Goal: Information Seeking & Learning: Learn about a topic

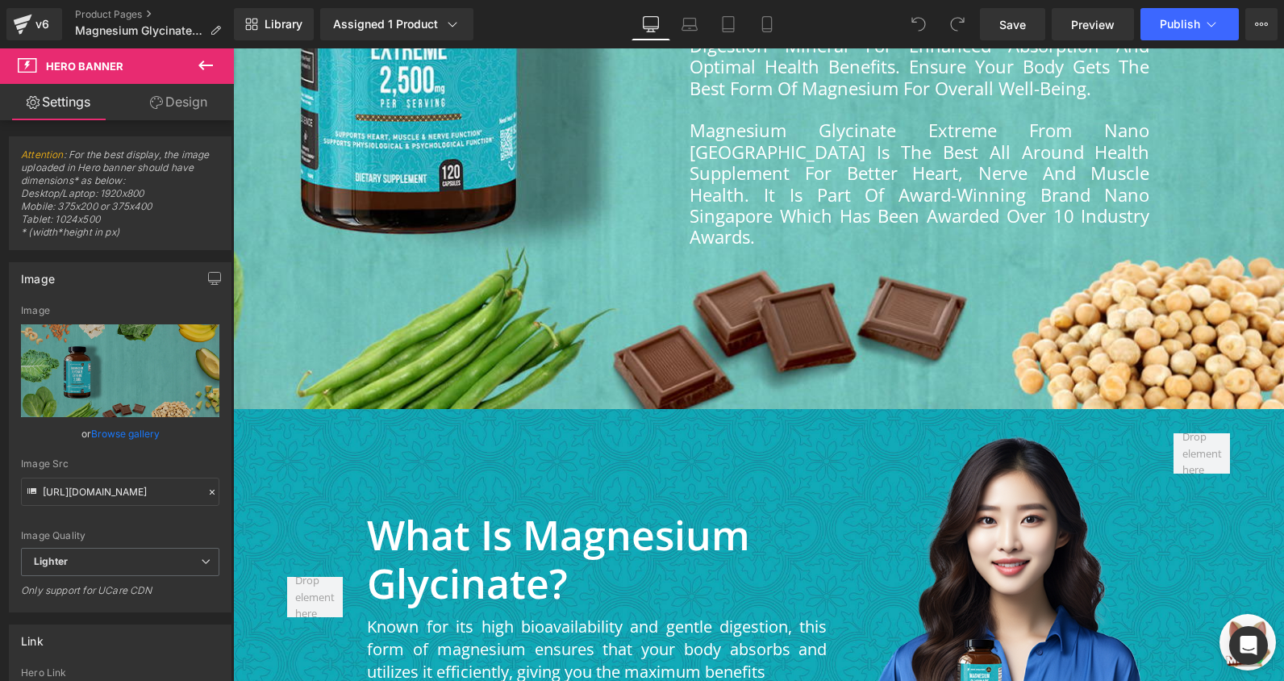
scroll to position [1533, 0]
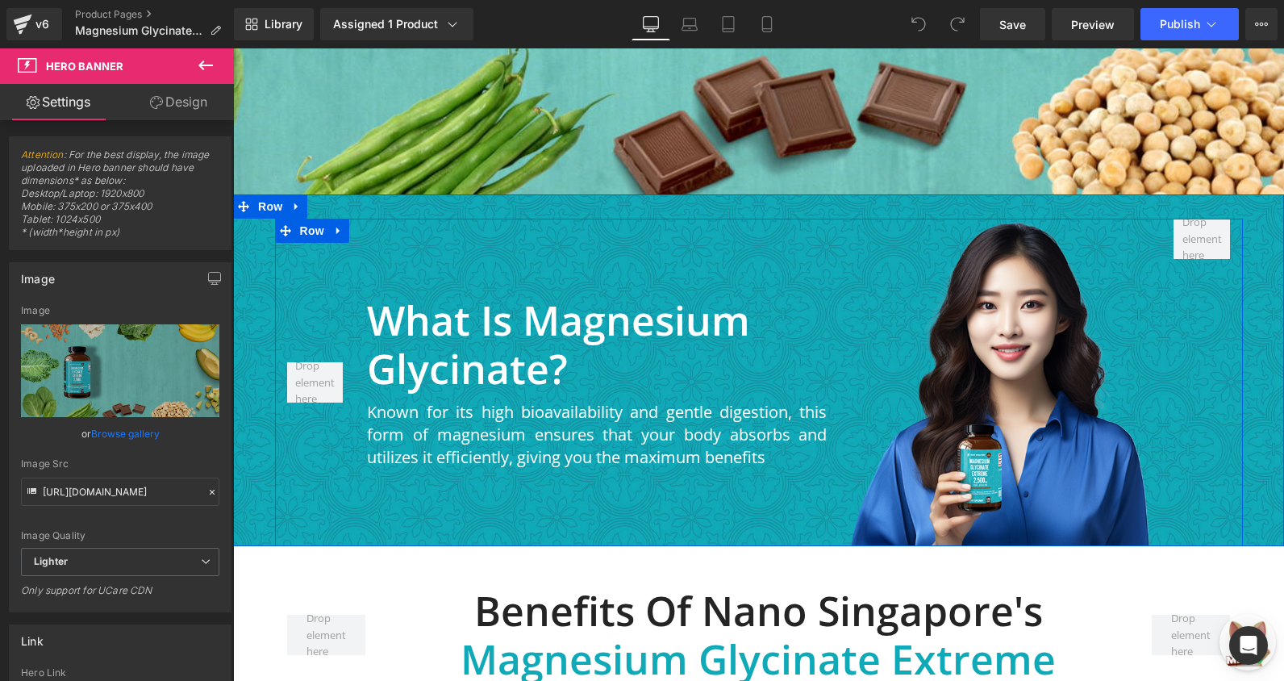
drag, startPoint x: 720, startPoint y: 181, endPoint x: 516, endPoint y: 177, distance: 203.3
click at [720, 219] on div "What is Magnesium Glycinate? Heading Known for its high bioavailability and gen…" at bounding box center [597, 383] width 484 height 328
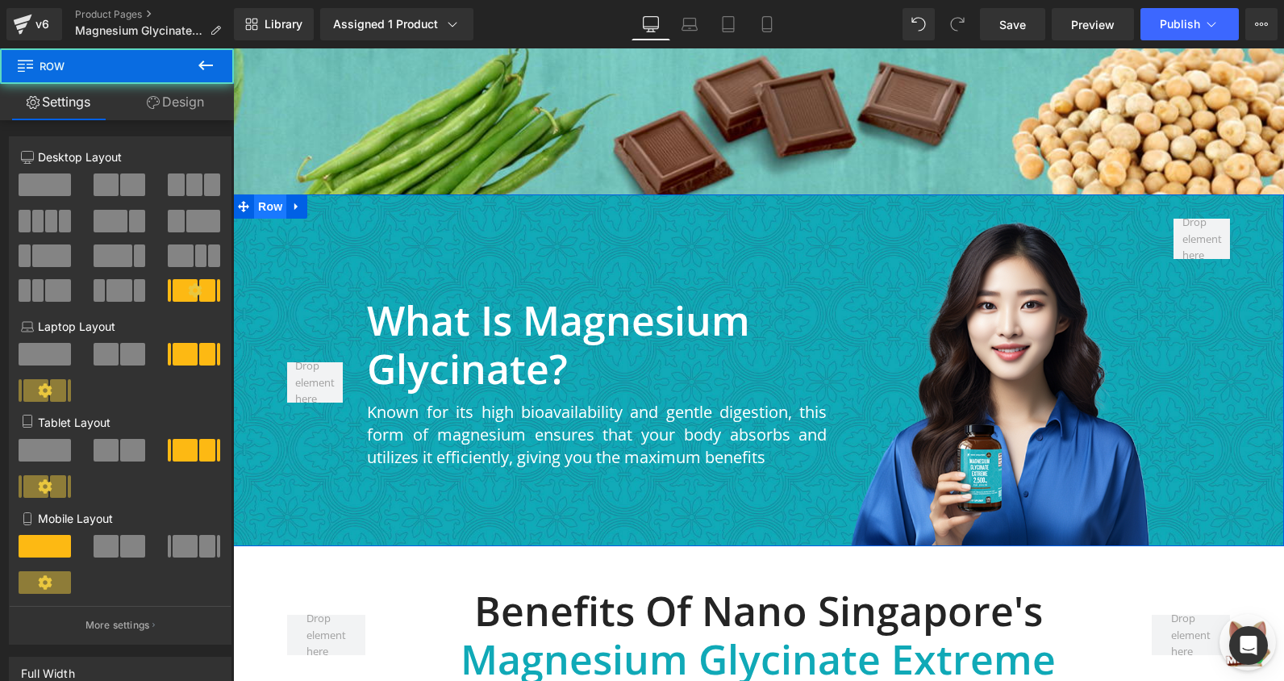
click at [272, 194] on span "Row" at bounding box center [270, 206] width 32 height 24
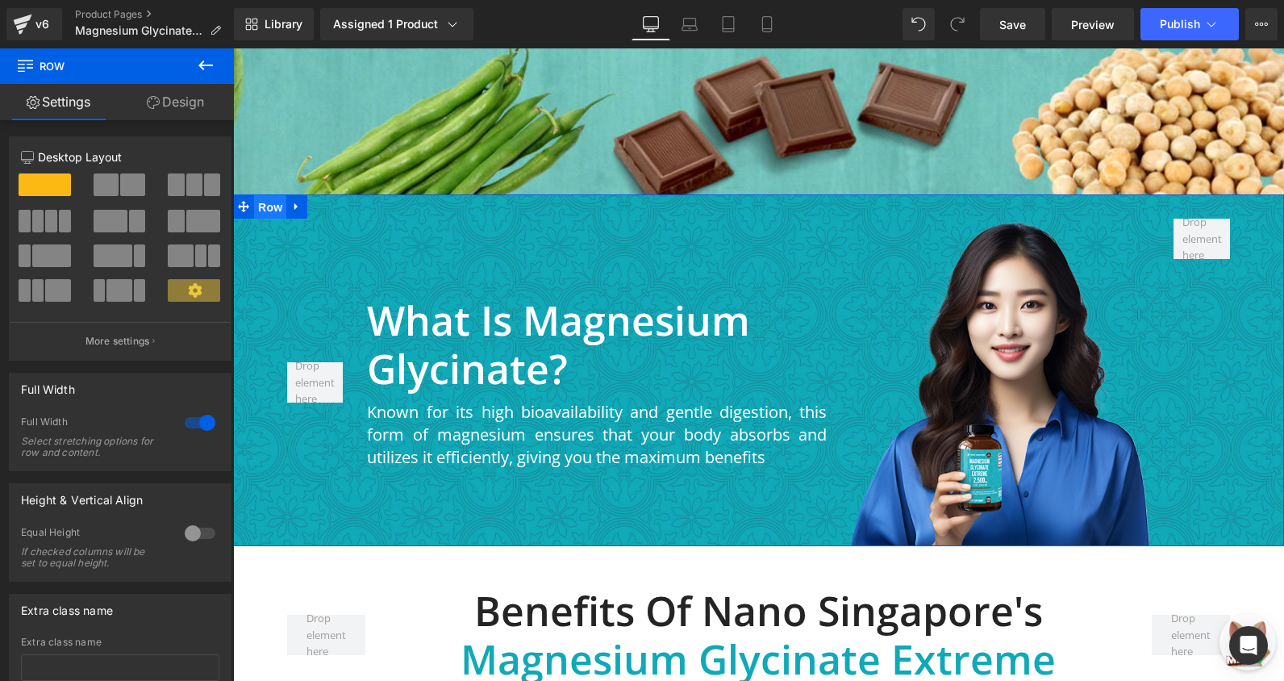
click at [257, 195] on span "Row" at bounding box center [270, 207] width 32 height 24
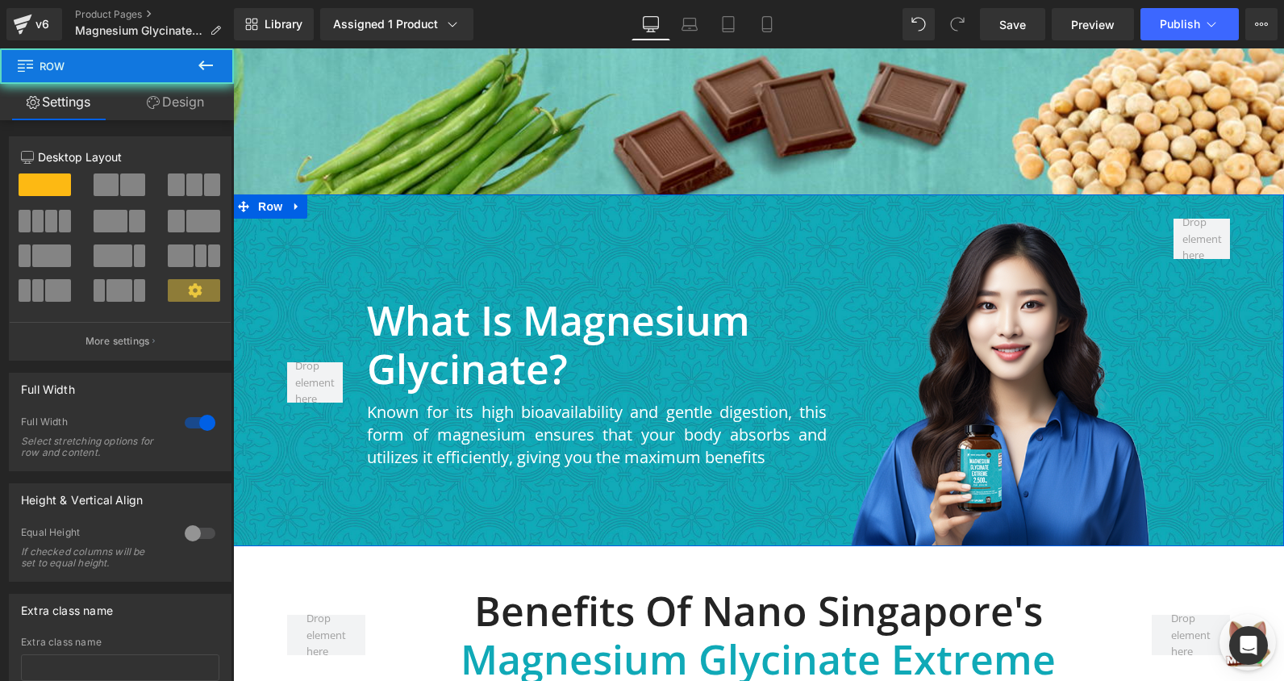
click at [258, 219] on div "What is Magnesium Glycinate? Heading Known for its high bioavailability and gen…" at bounding box center [758, 383] width 1051 height 328
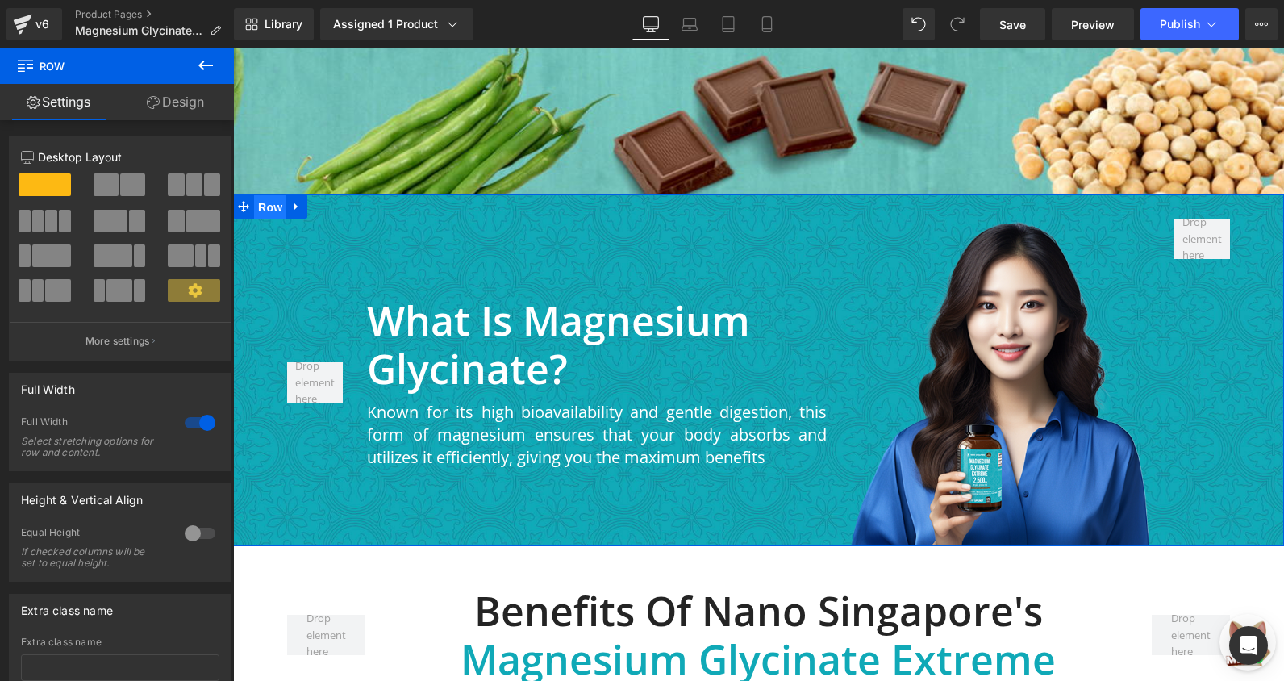
click at [257, 195] on span "Row" at bounding box center [270, 207] width 32 height 24
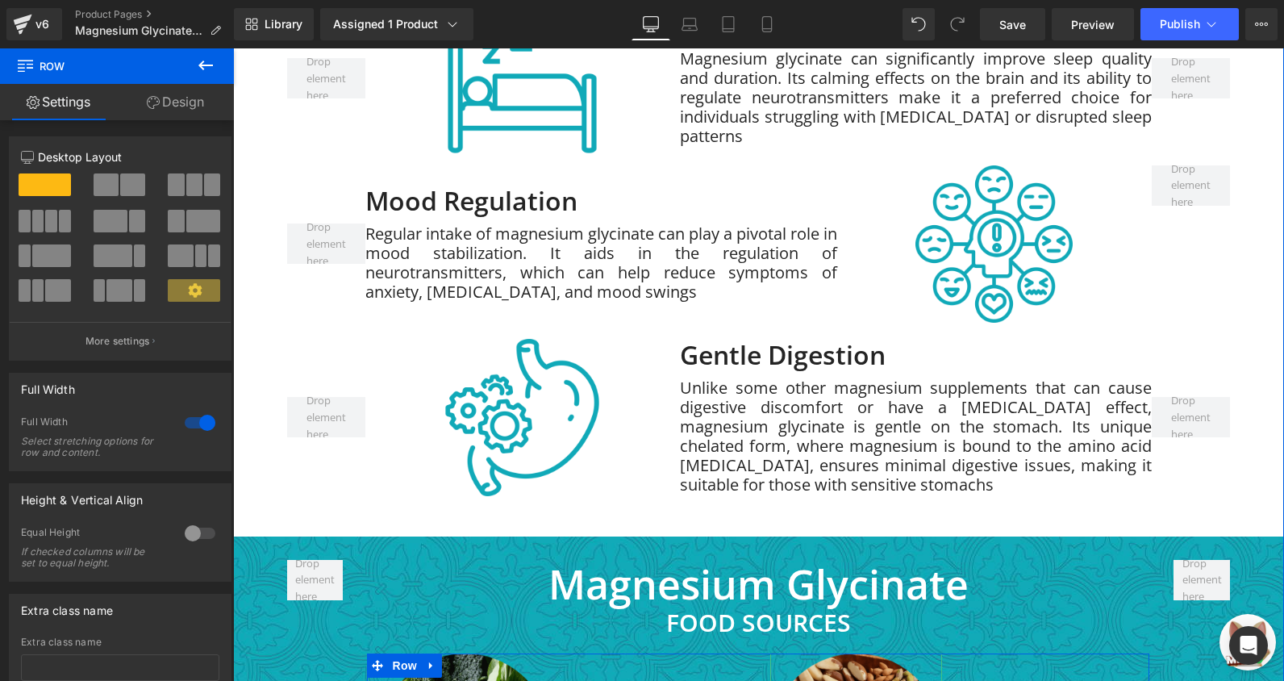
scroll to position [2985, 0]
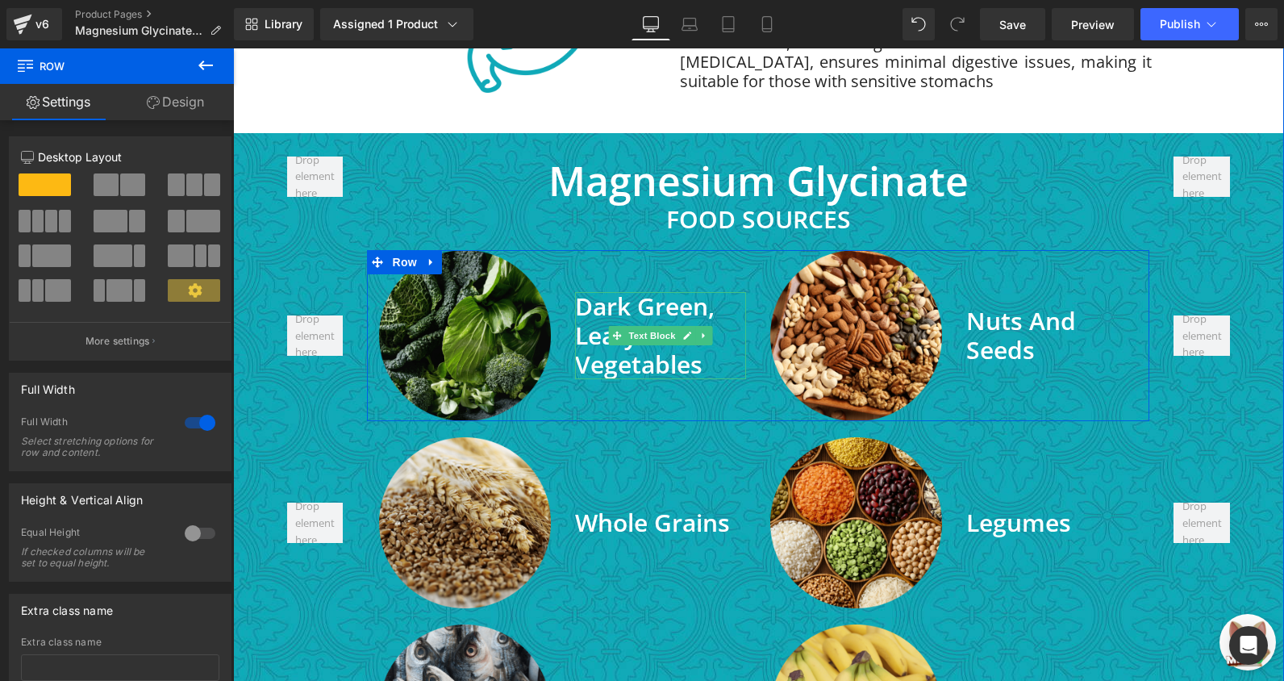
drag, startPoint x: 610, startPoint y: 258, endPoint x: 588, endPoint y: 262, distance: 22.2
click at [613, 331] on icon at bounding box center [617, 336] width 9 height 10
click at [588, 290] on span "Dark Green, Leafy Vegetables" at bounding box center [645, 335] width 140 height 91
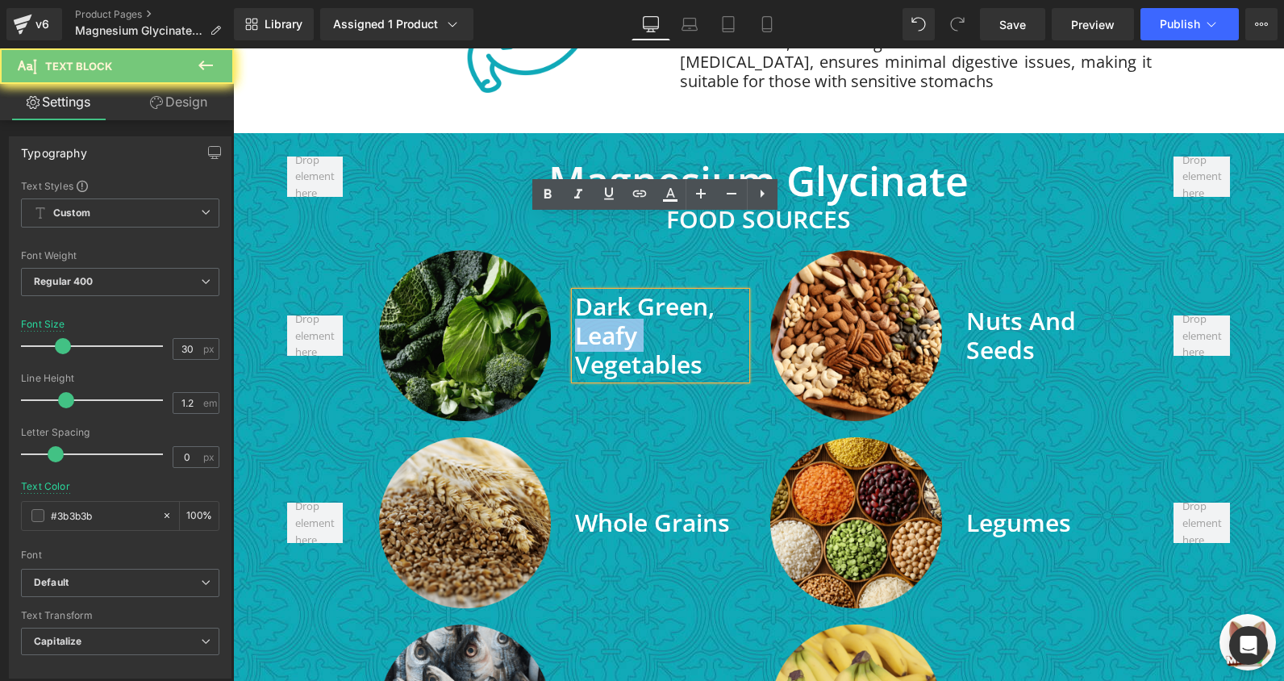
click at [588, 290] on span "Dark Green, Leafy Vegetables" at bounding box center [645, 335] width 140 height 91
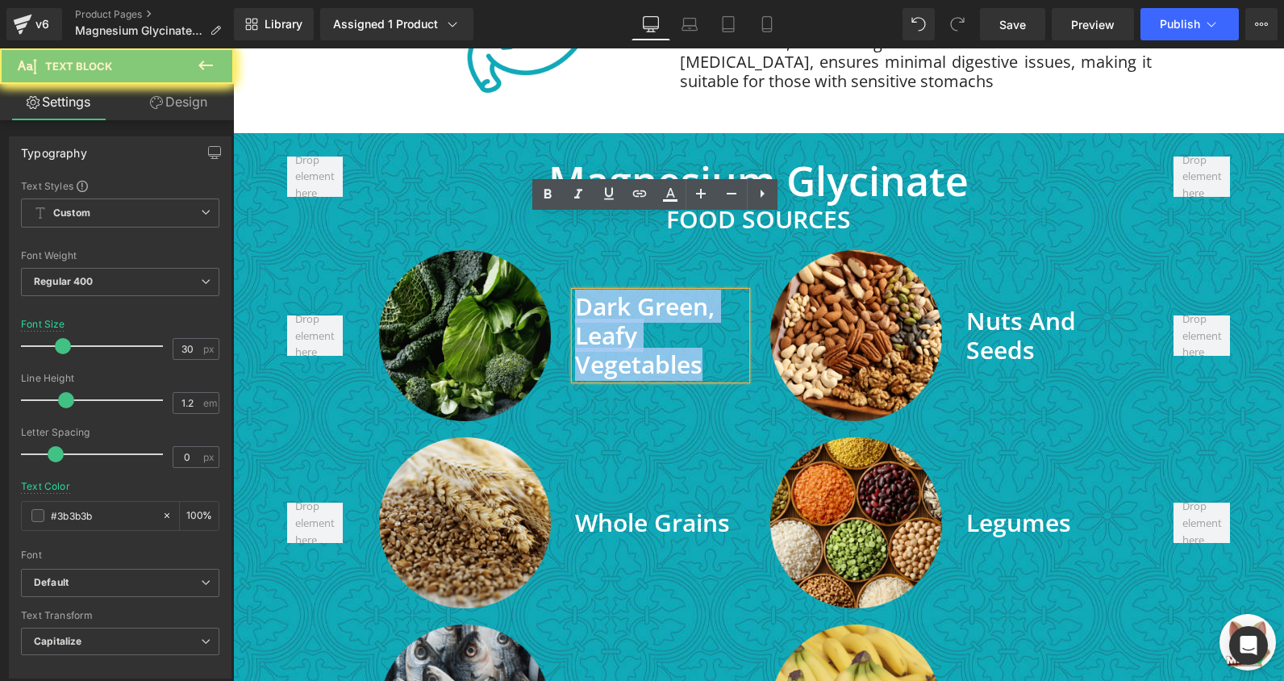
click at [588, 290] on span "Dark Green, Leafy Vegetables" at bounding box center [645, 335] width 140 height 91
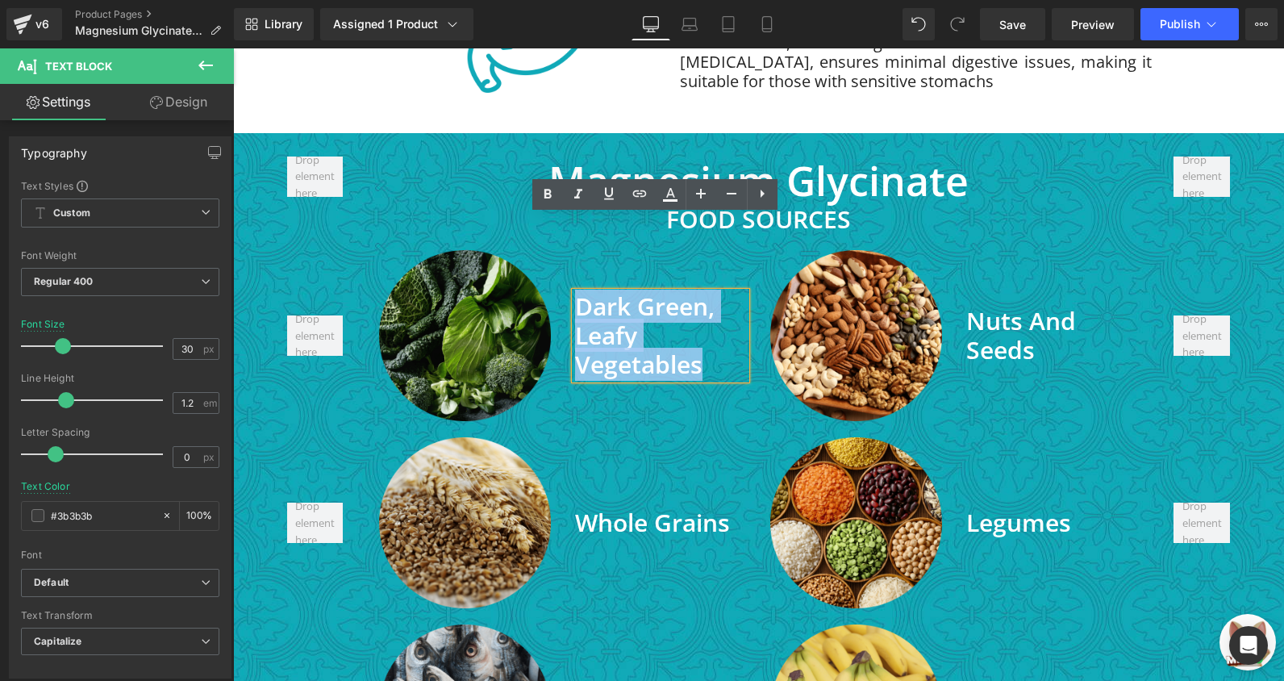
copy span "Dark Green, Leafy Vegetables"
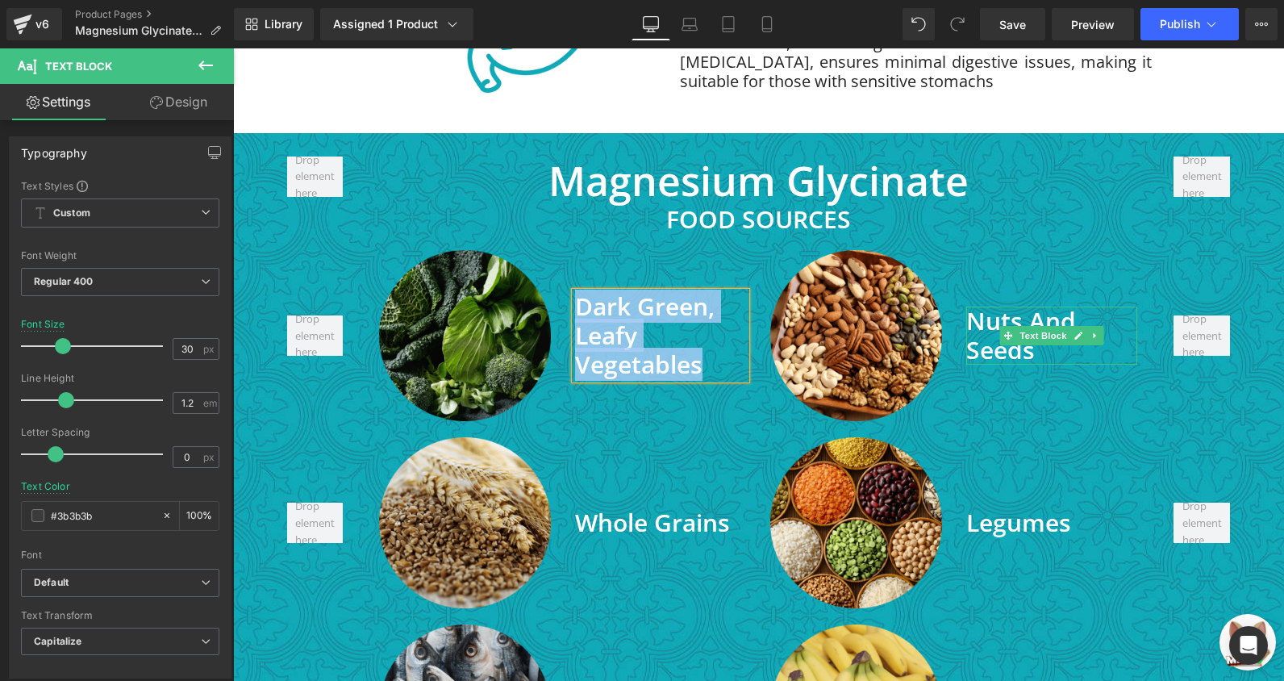
click at [987, 304] on span "Nuts and Seeds" at bounding box center [1022, 335] width 110 height 62
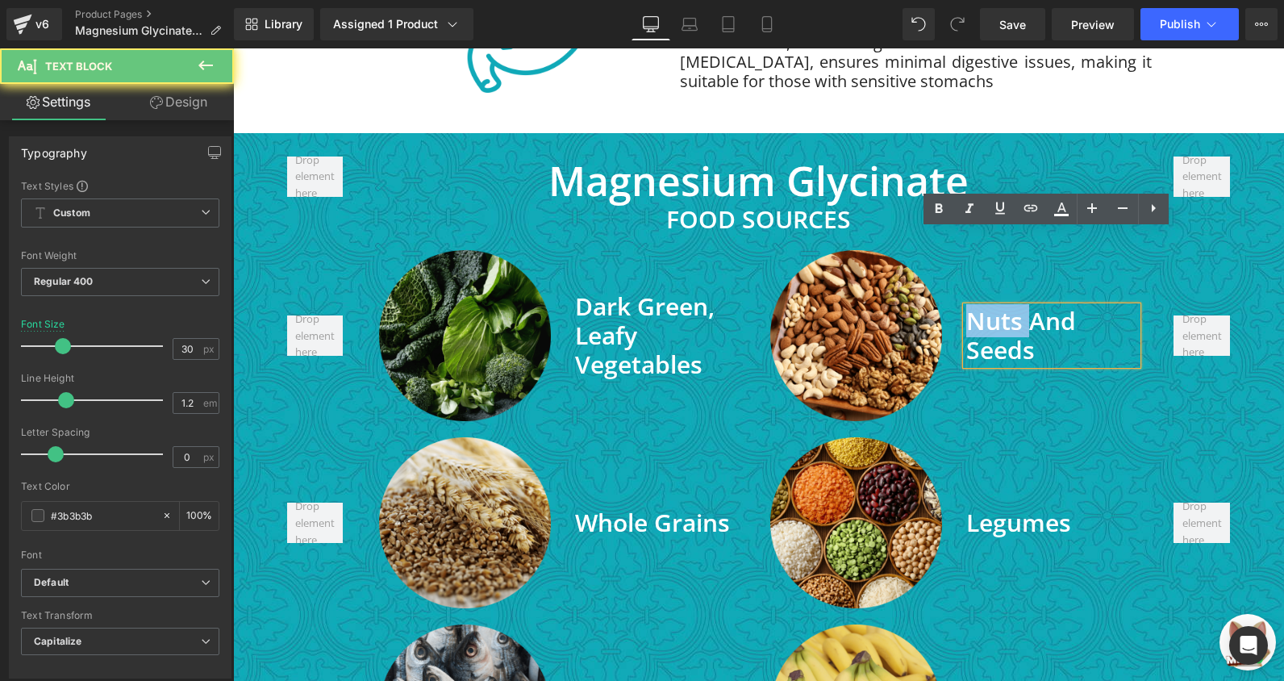
click at [987, 304] on span "Nuts and Seeds" at bounding box center [1022, 335] width 110 height 62
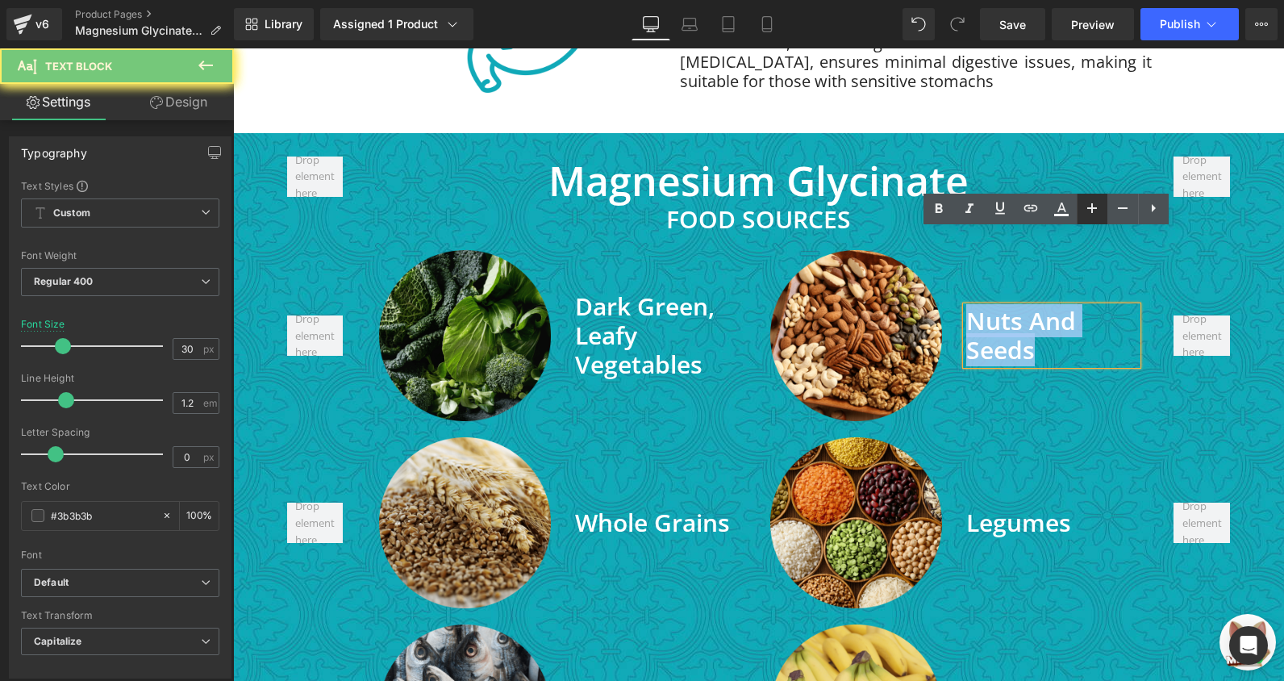
copy span "Nuts and Seeds"
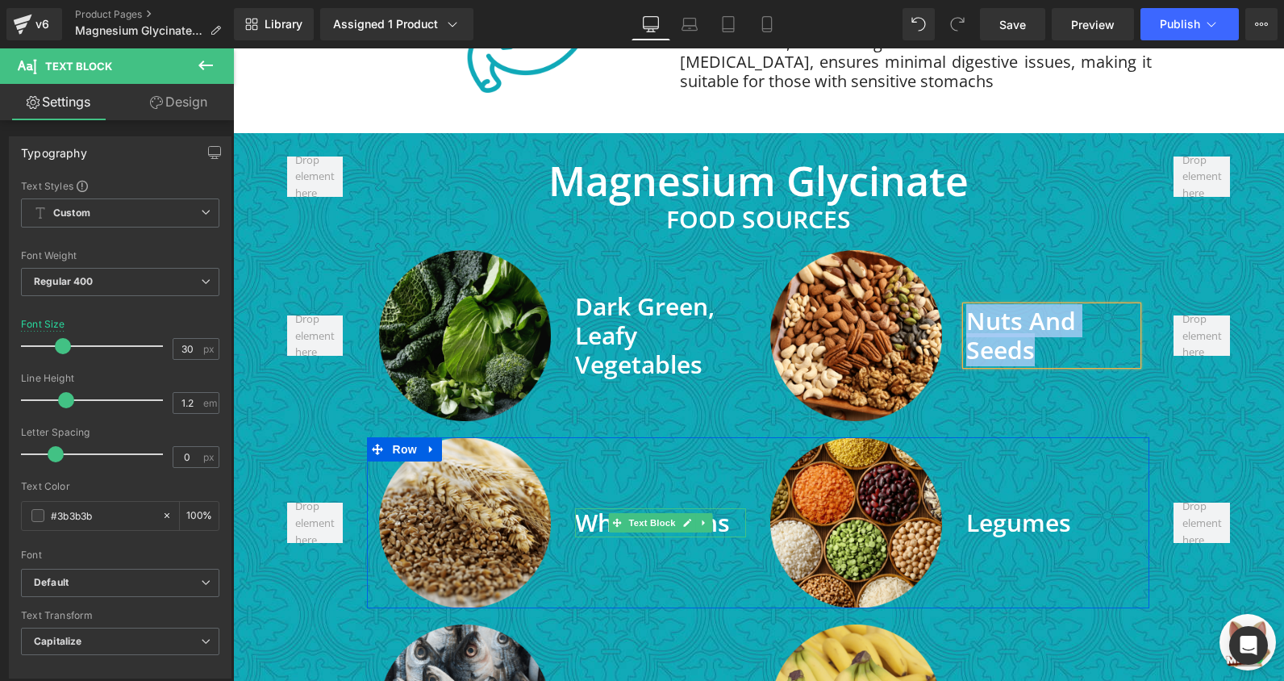
click at [609, 513] on span at bounding box center [617, 522] width 17 height 19
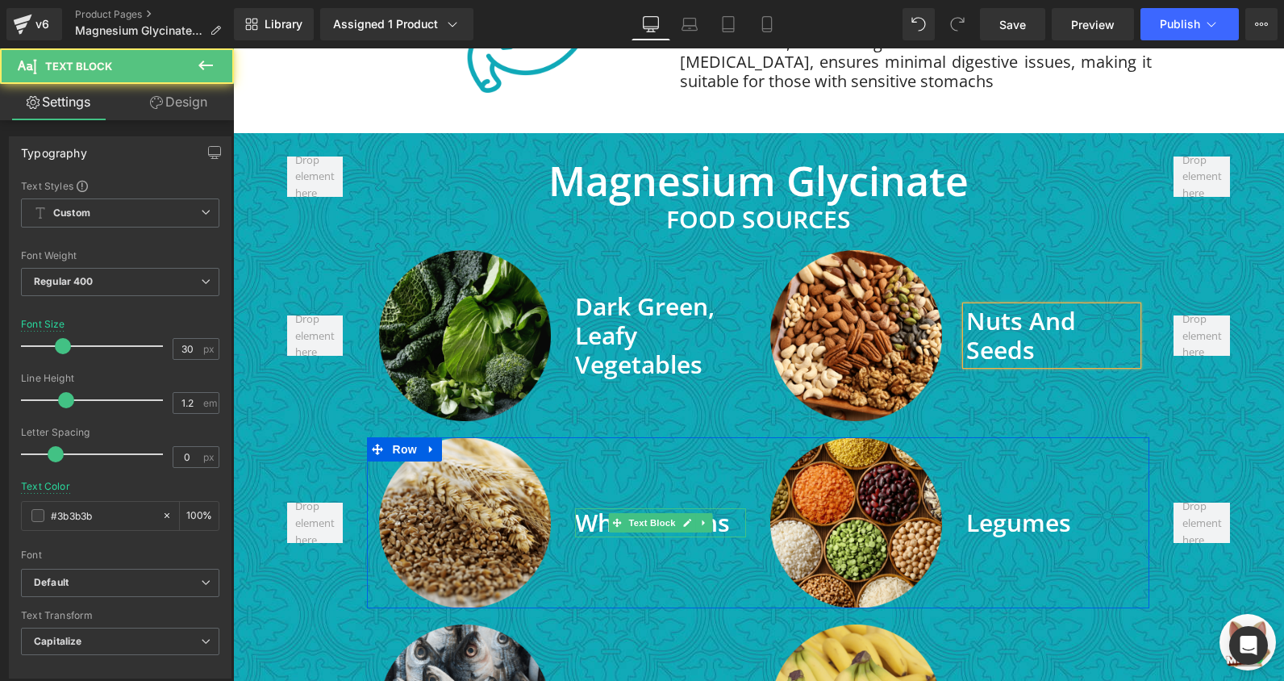
click at [588, 506] on span "Whole Grains" at bounding box center [652, 522] width 155 height 33
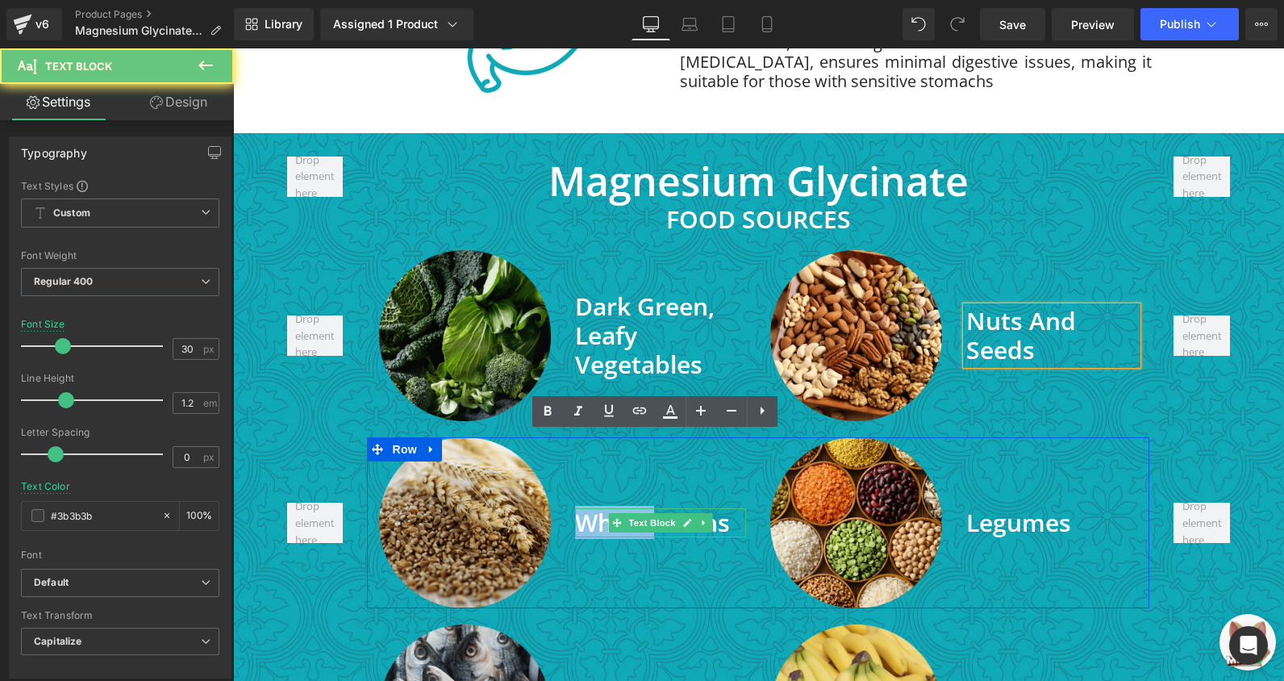
click at [588, 506] on span "Whole Grains" at bounding box center [652, 522] width 155 height 33
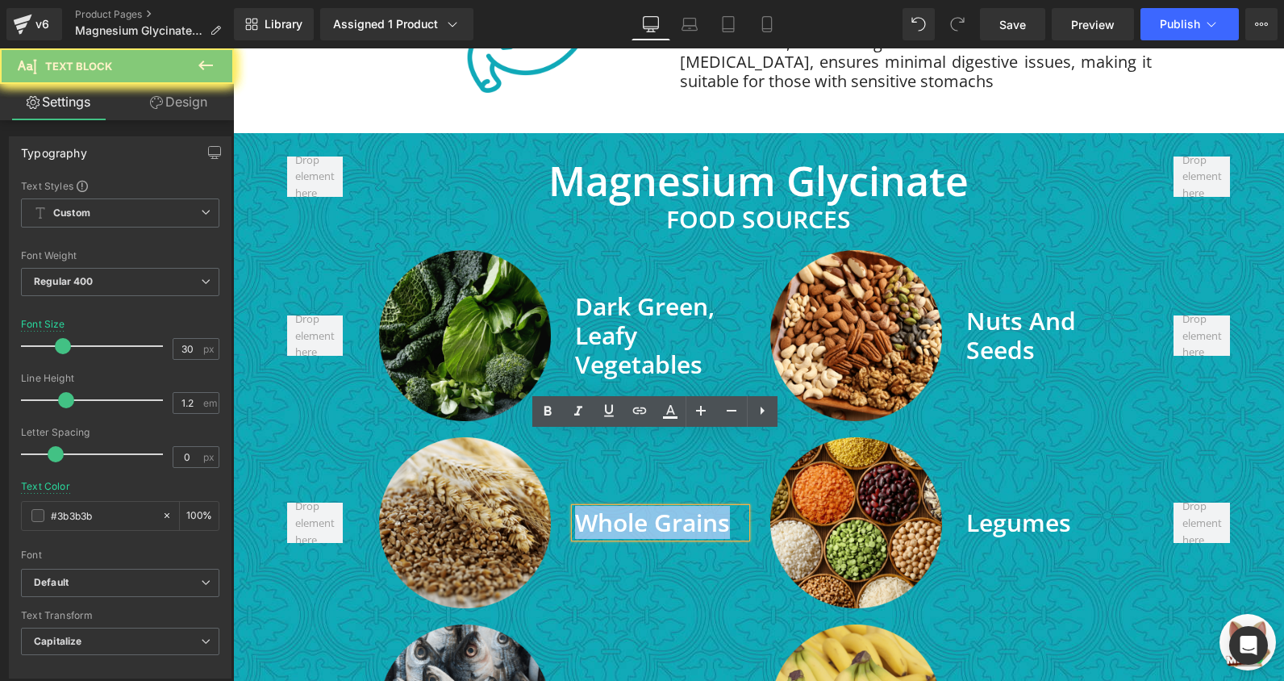
click at [588, 506] on span "Whole Grains" at bounding box center [652, 522] width 155 height 33
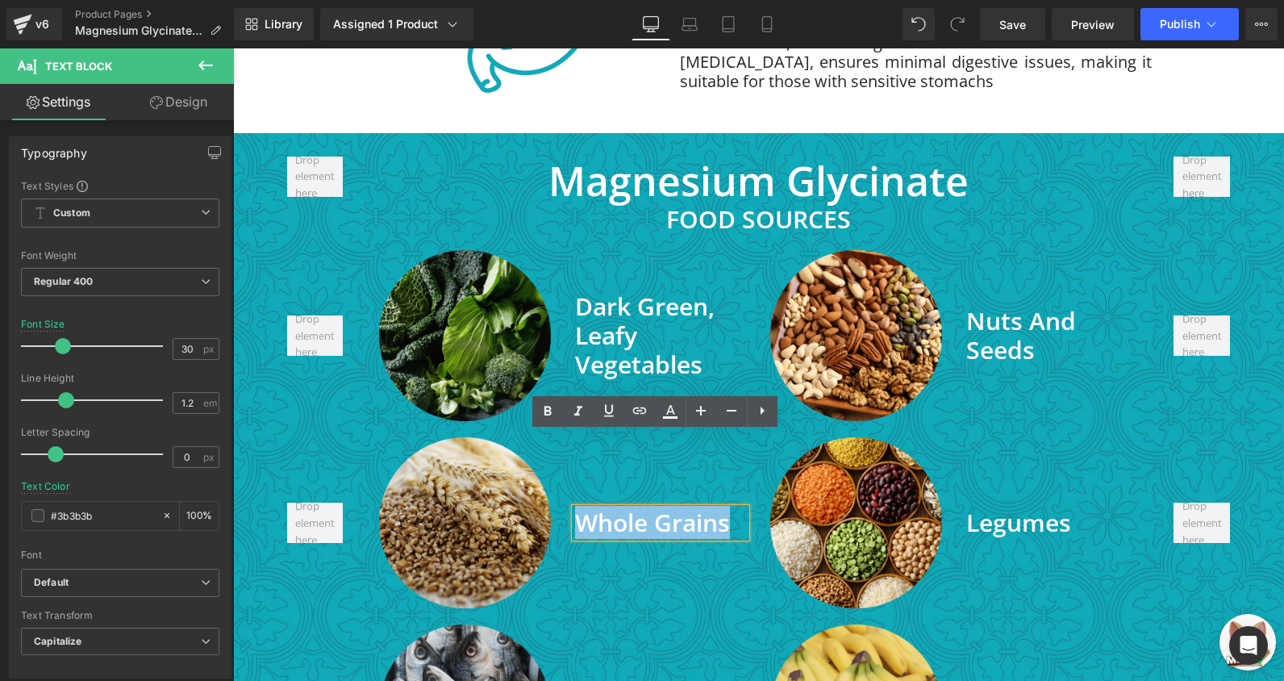
copy span "Whole Grains"
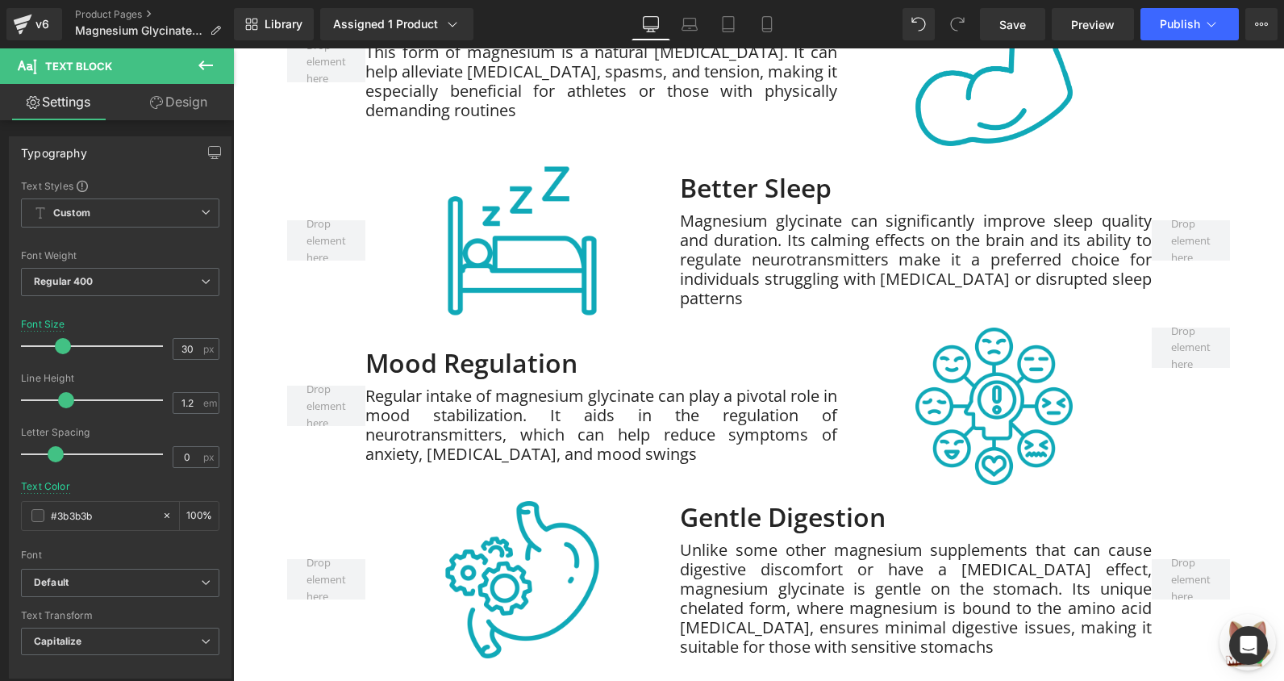
scroll to position [2420, 0]
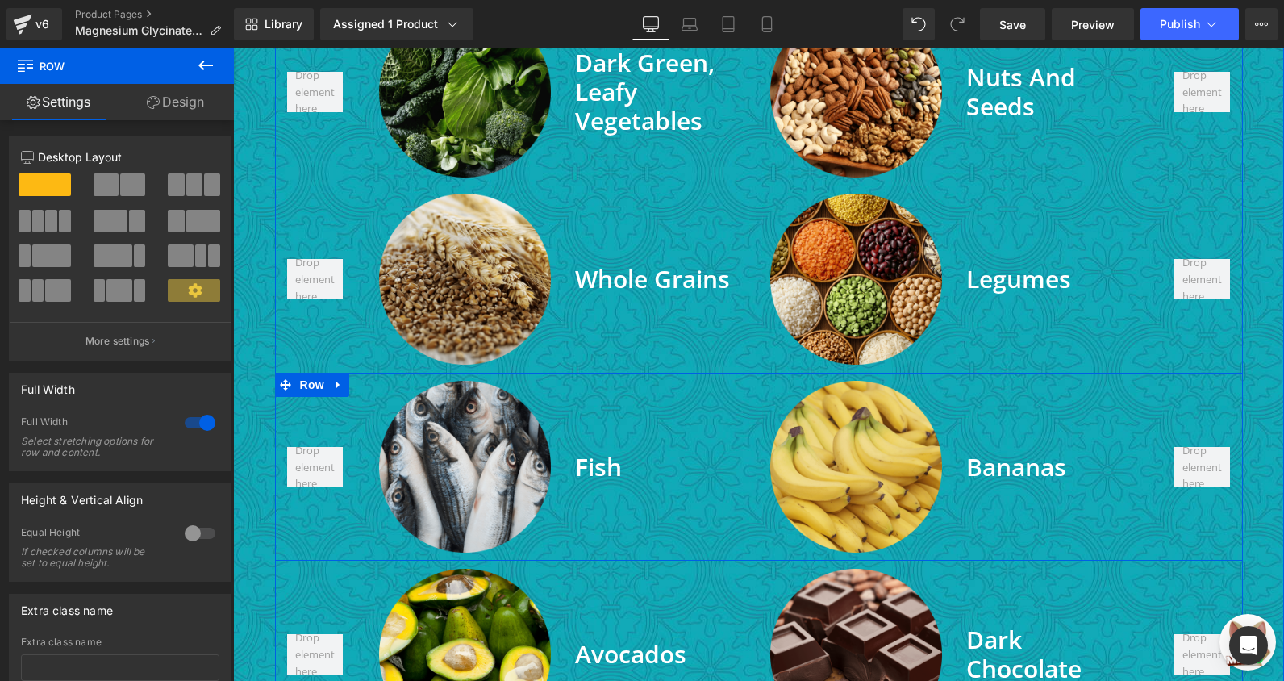
scroll to position [3227, 0]
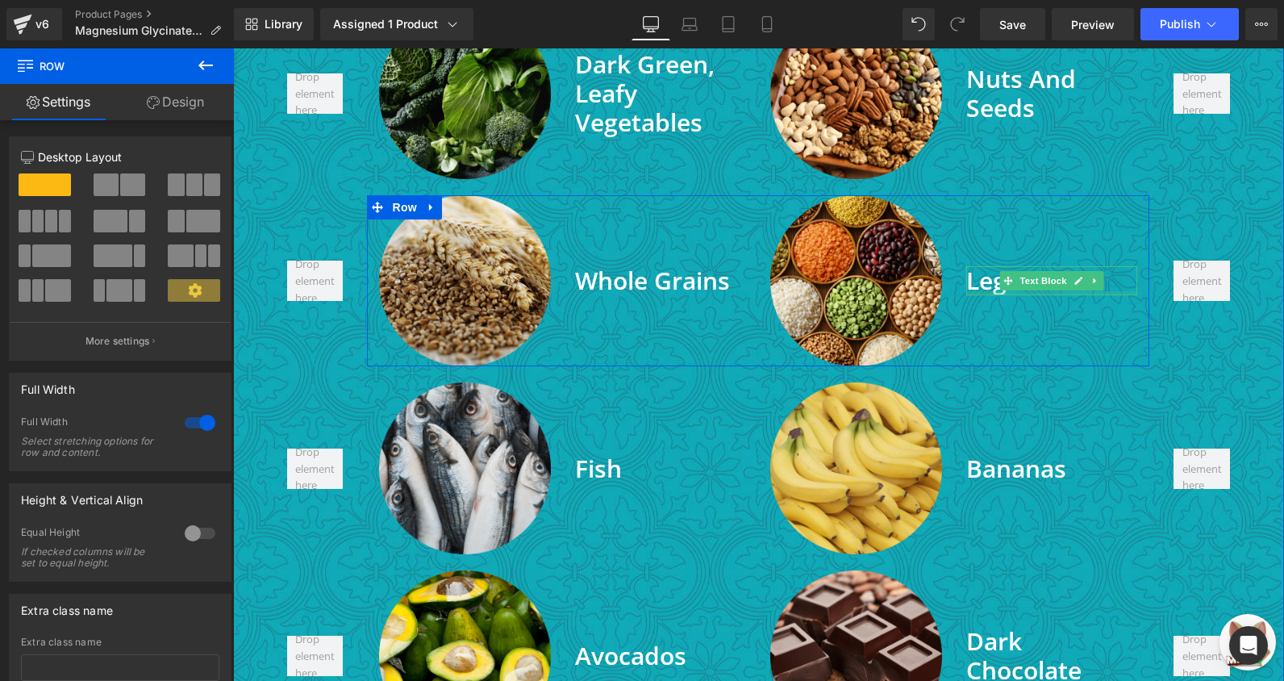
click at [987, 291] on div at bounding box center [1052, 293] width 171 height 4
click at [987, 264] on strong "Legumes" at bounding box center [1019, 280] width 105 height 33
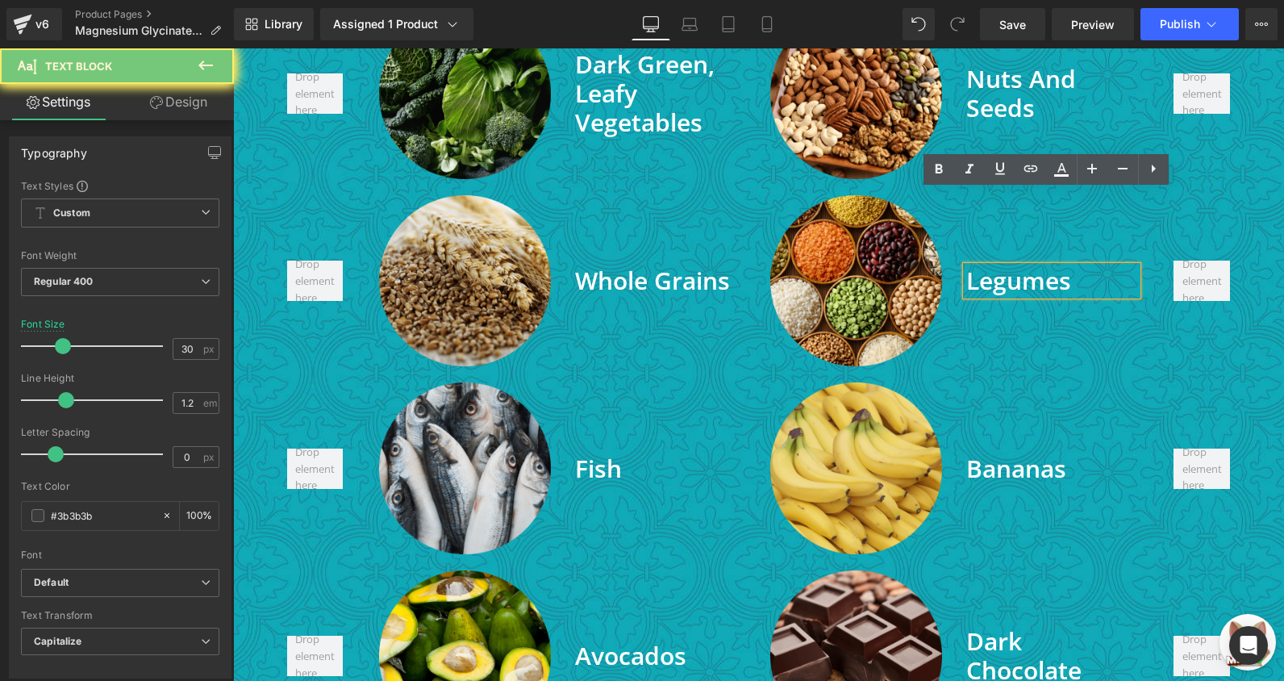
click at [987, 264] on strong "Legumes" at bounding box center [1019, 280] width 105 height 33
copy strong "Legumes"
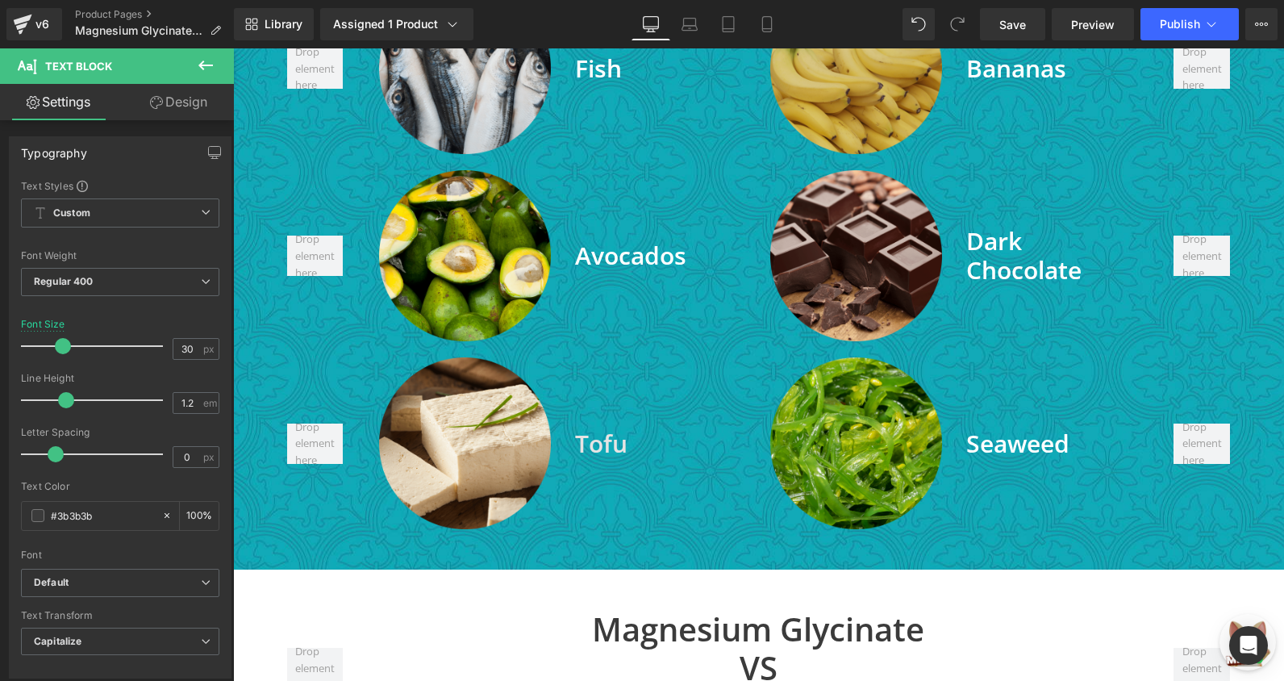
scroll to position [3630, 0]
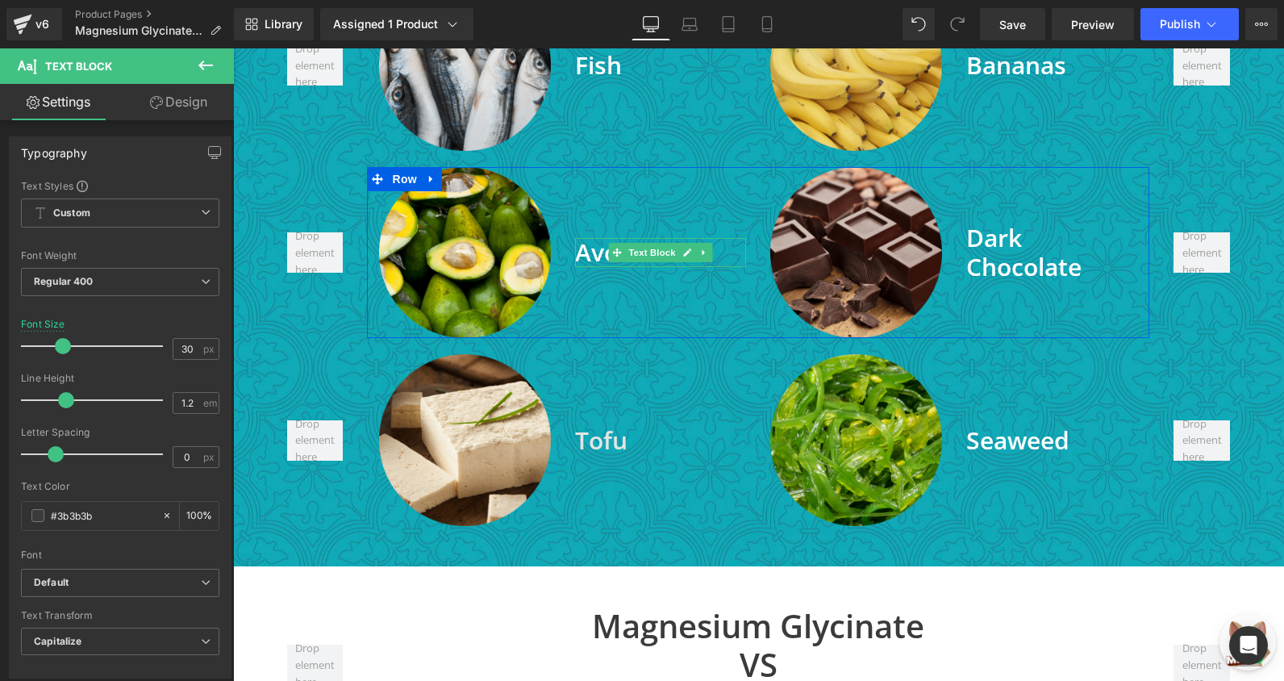
drag, startPoint x: 624, startPoint y: 189, endPoint x: 606, endPoint y: 190, distance: 17.8
click at [624, 238] on div "Avocados Text Block" at bounding box center [660, 252] width 171 height 29
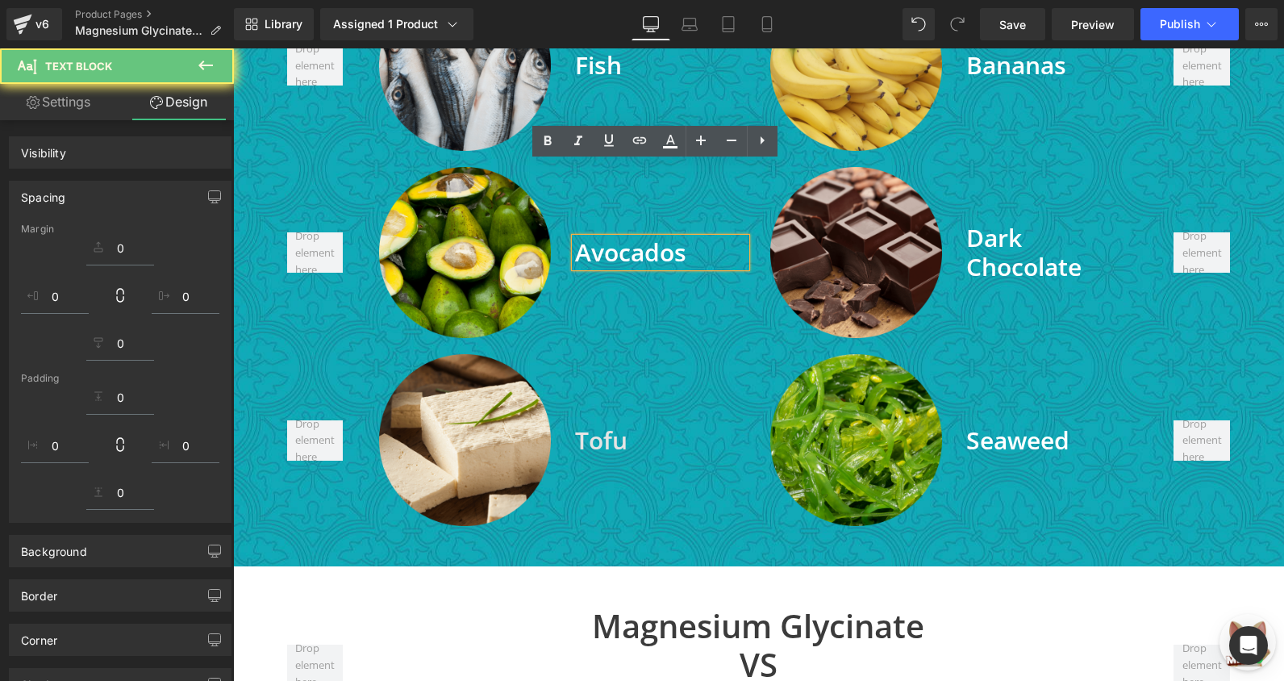
click at [606, 236] on strong "Avocados" at bounding box center [630, 252] width 111 height 33
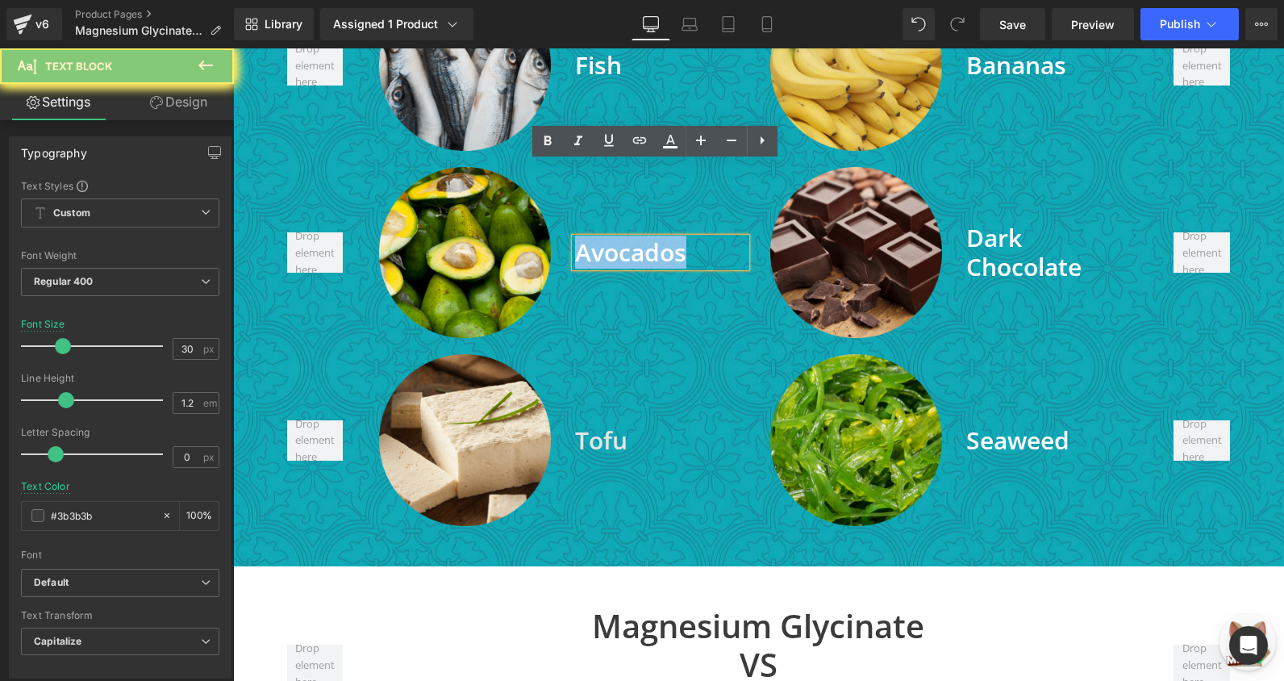
click at [606, 236] on strong "Avocados" at bounding box center [630, 252] width 111 height 33
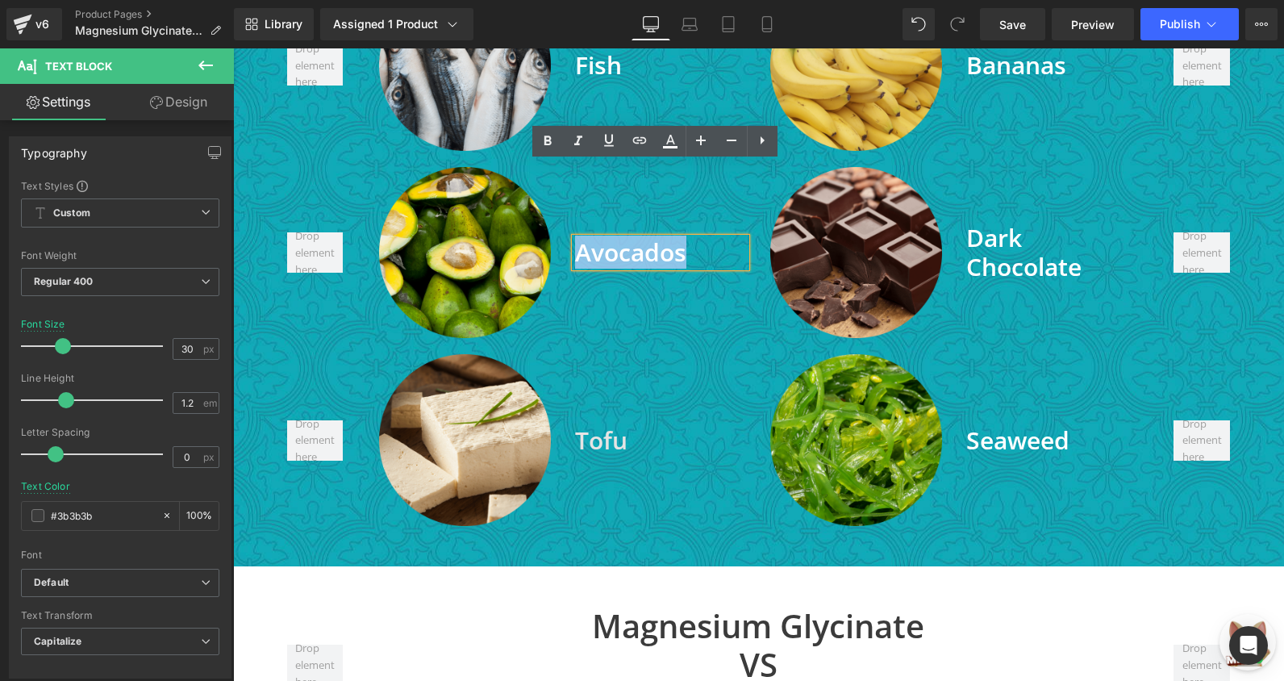
copy strong "Avocados"
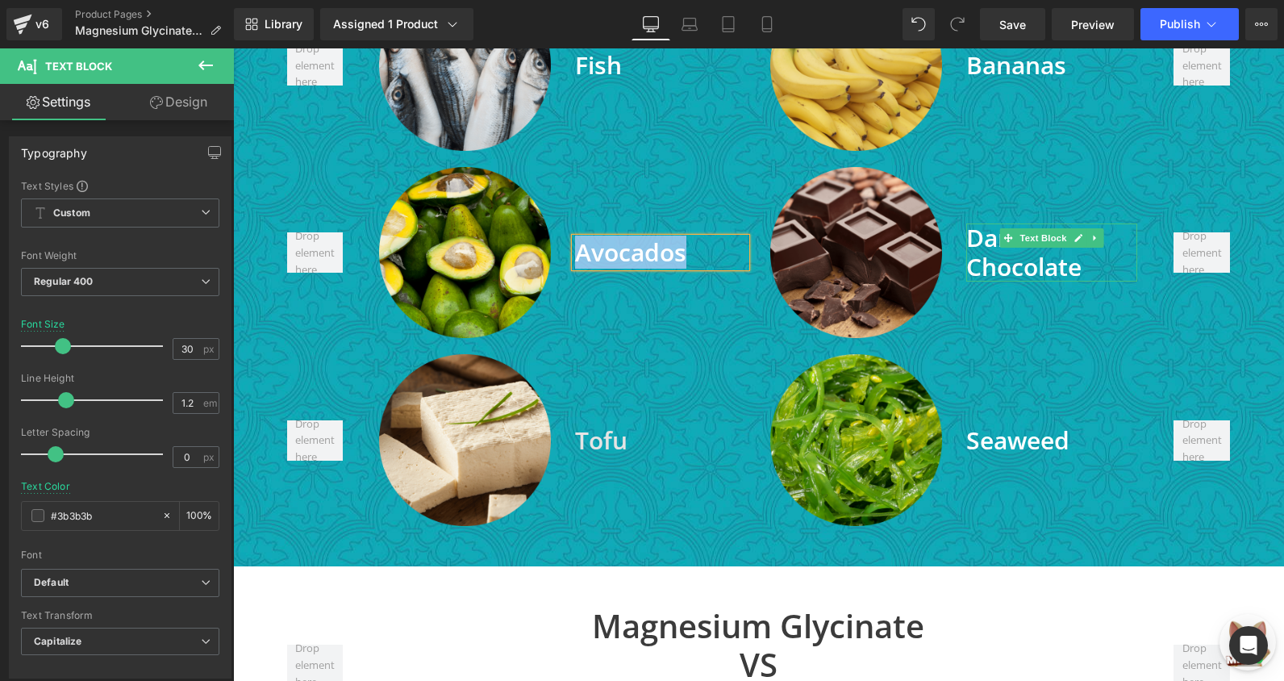
click at [986, 221] on span "Dark Chocolate" at bounding box center [1024, 252] width 115 height 62
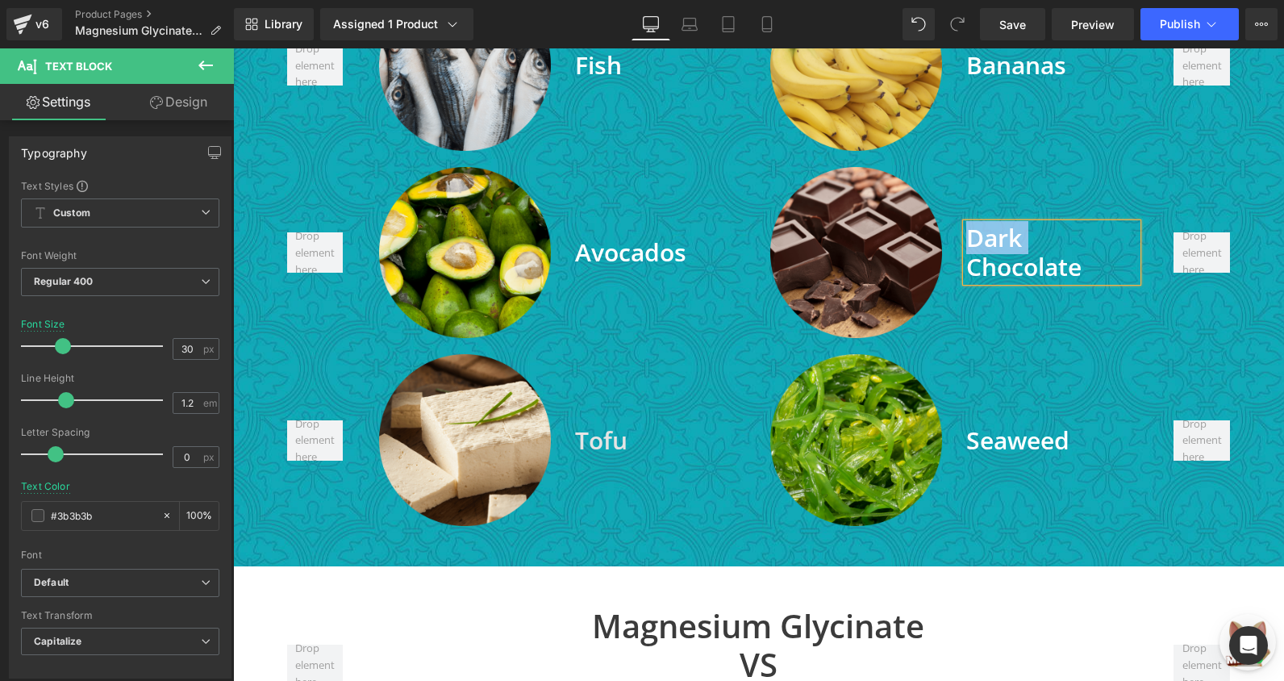
click at [986, 221] on span "Dark Chocolate" at bounding box center [1024, 252] width 115 height 62
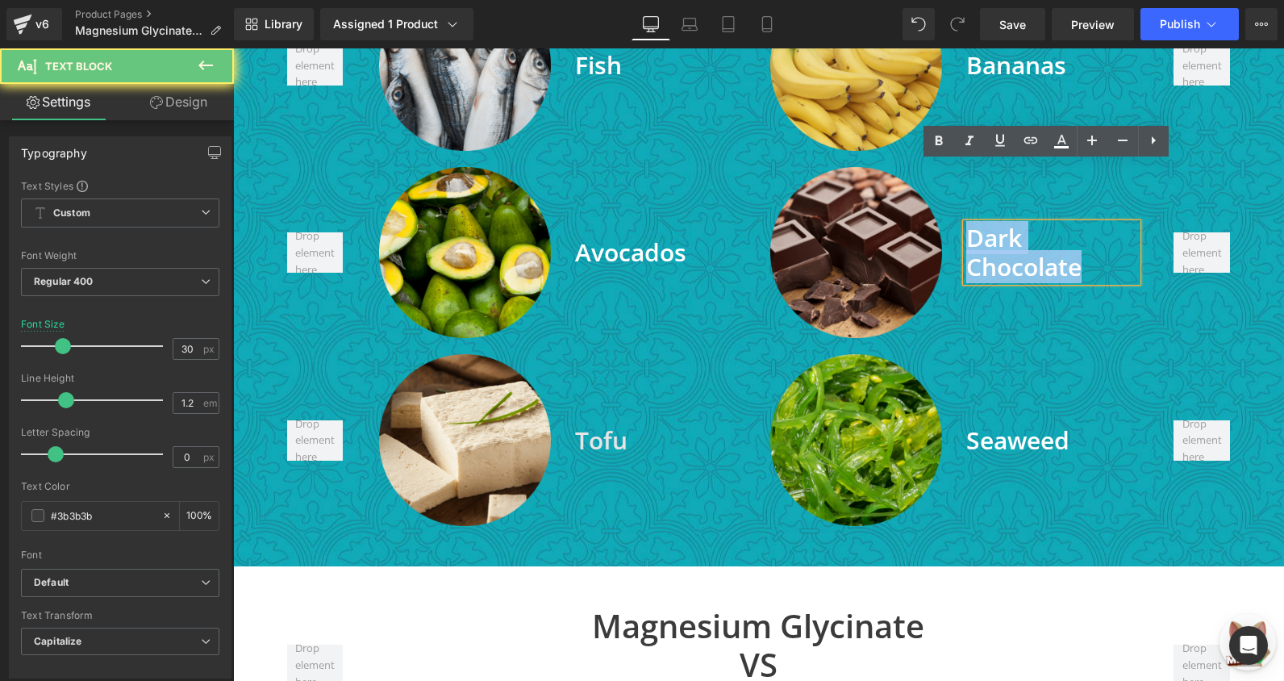
click at [986, 221] on span "Dark Chocolate" at bounding box center [1024, 252] width 115 height 62
copy span "Dark Chocolate"
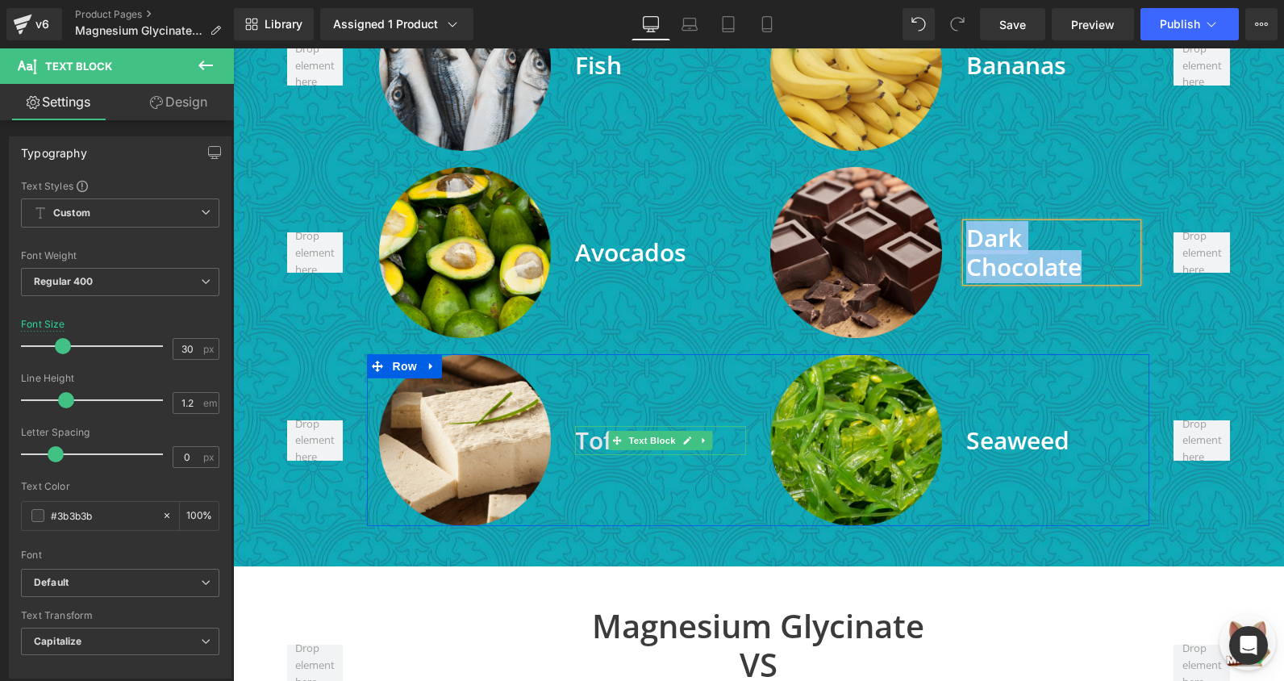
click at [578, 424] on strong "Tofu" at bounding box center [601, 440] width 52 height 33
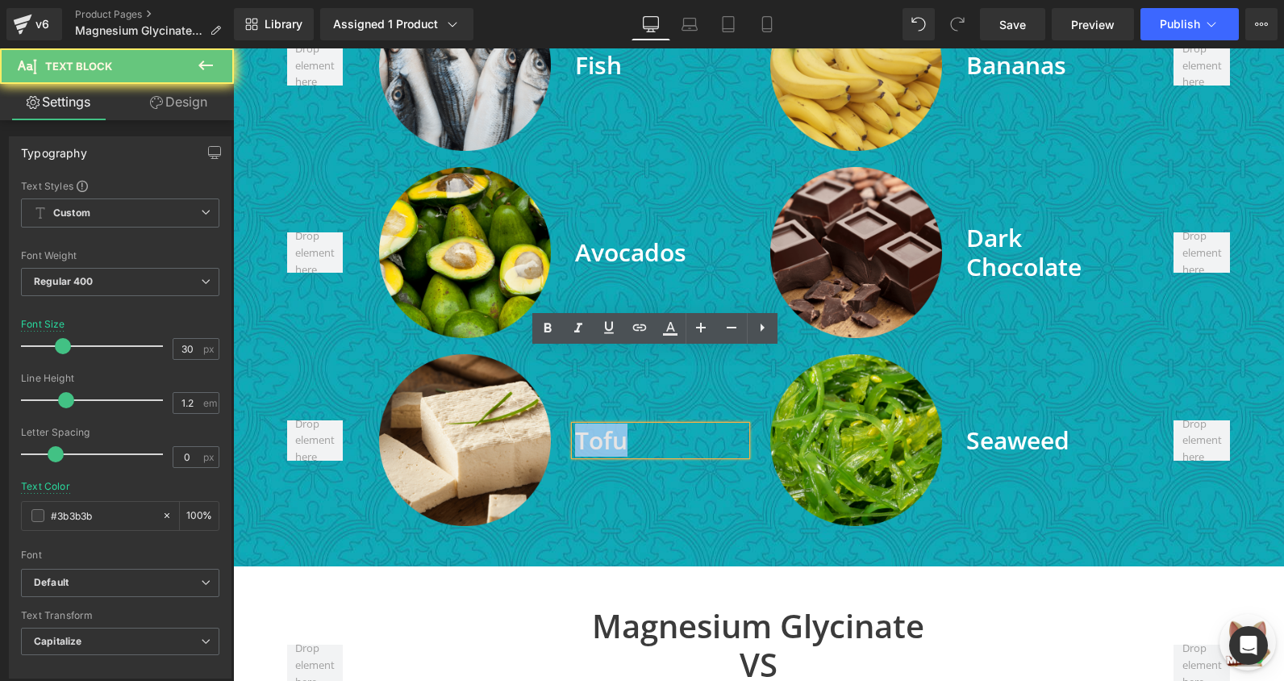
click at [578, 424] on strong "Tofu" at bounding box center [601, 440] width 52 height 33
copy strong "Tofu"
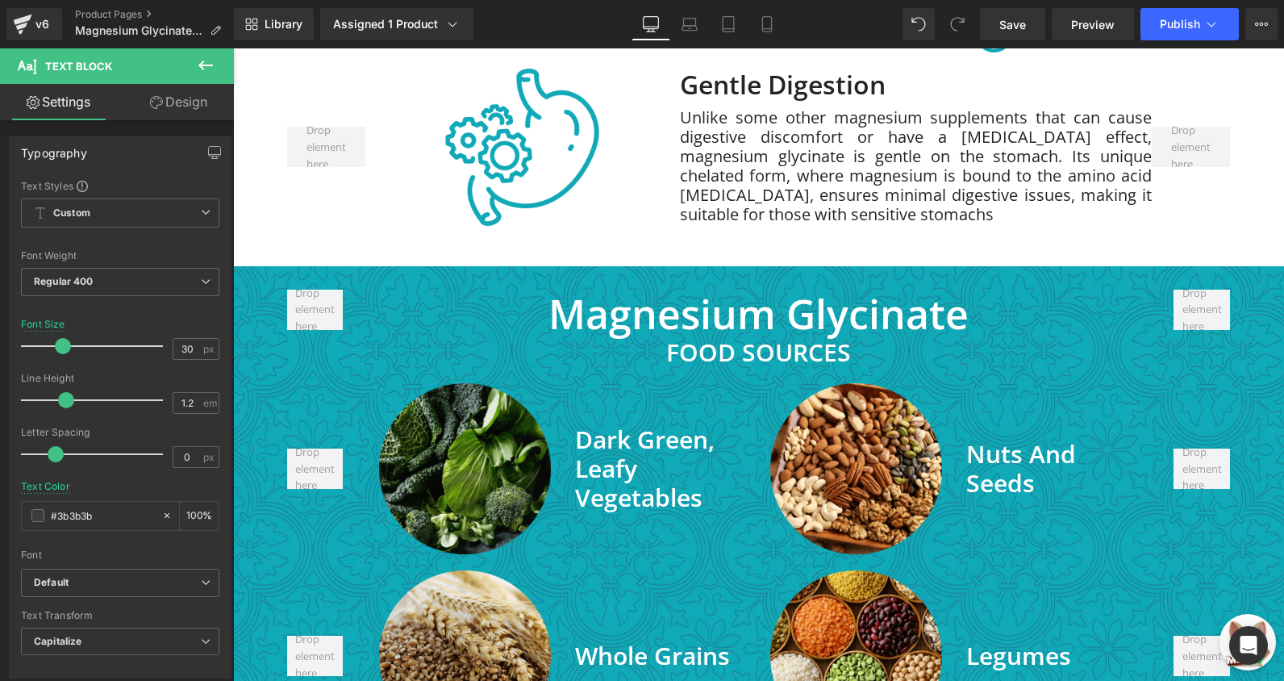
scroll to position [2824, 0]
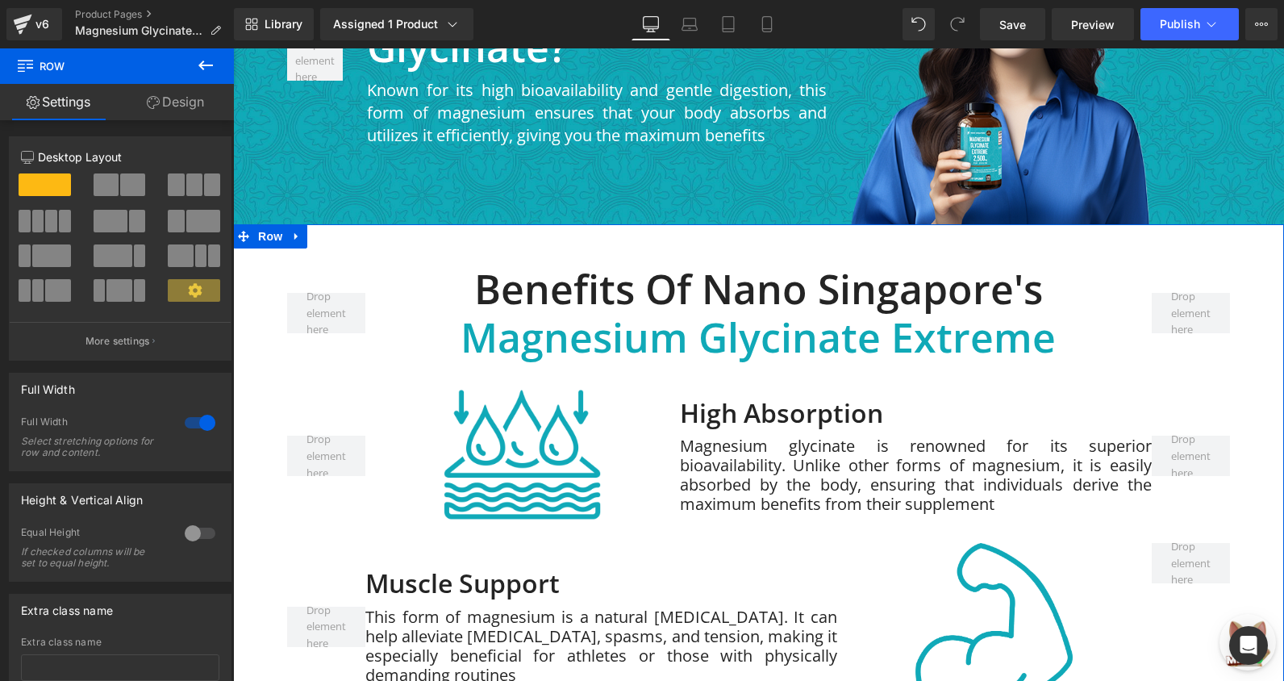
scroll to position [1614, 0]
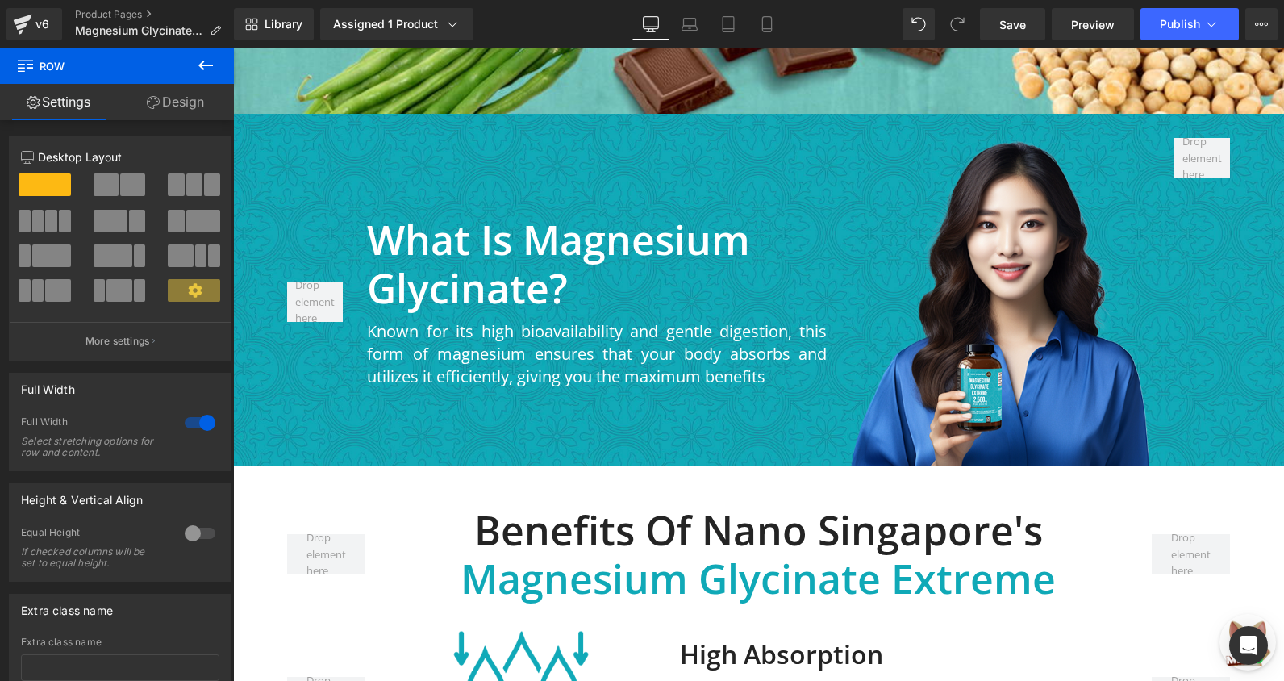
click at [636, 551] on span "Magnesium Glycinate Extreme" at bounding box center [758, 578] width 595 height 55
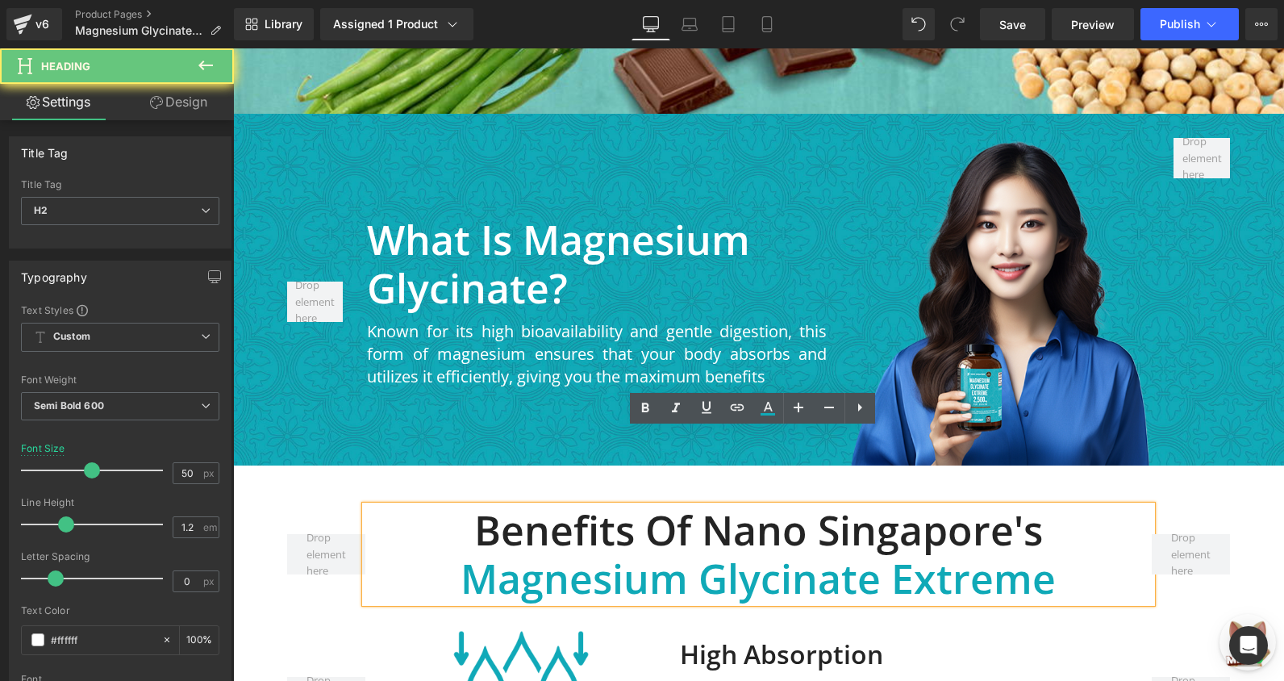
click at [635, 551] on span "Magnesium Glycinate Extreme" at bounding box center [758, 578] width 595 height 55
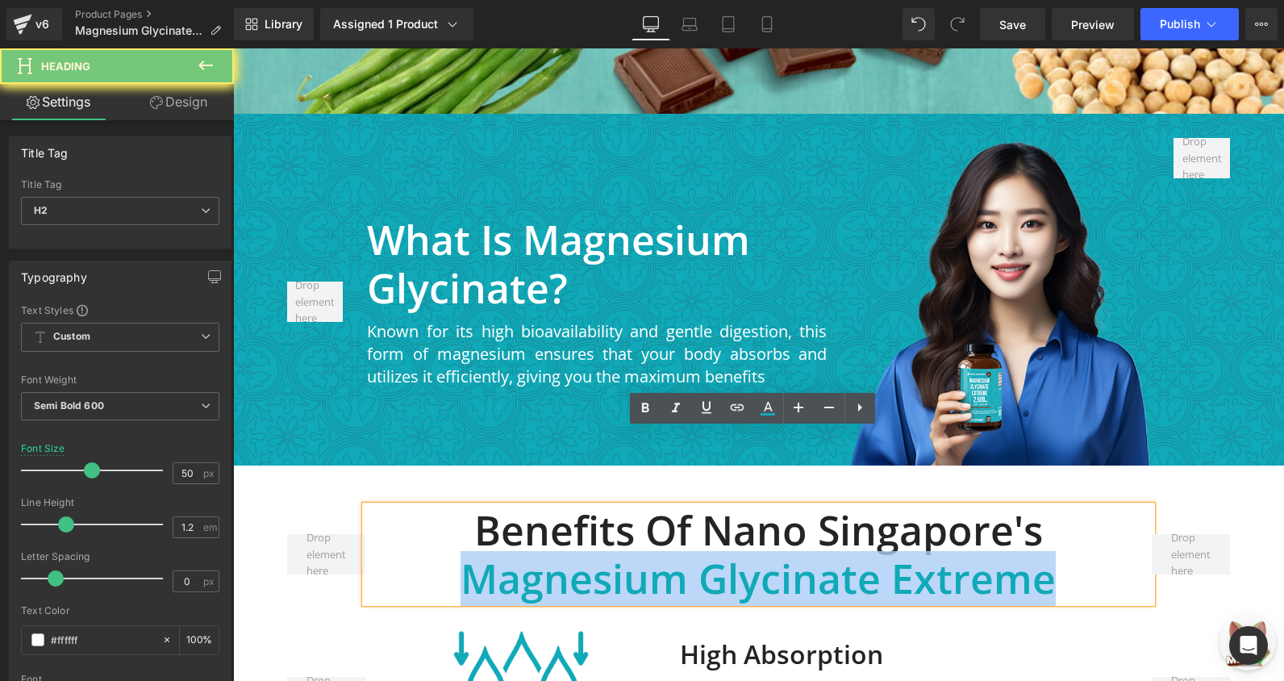
click at [635, 551] on span "Magnesium Glycinate Extreme" at bounding box center [758, 578] width 595 height 55
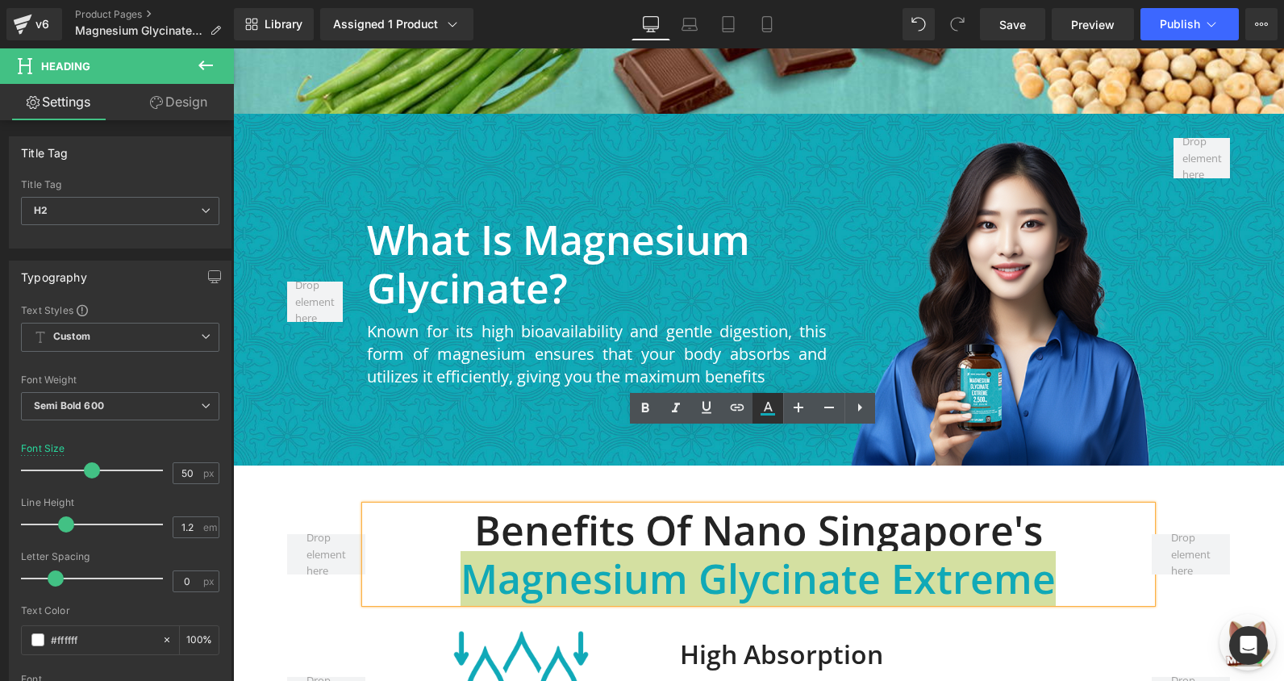
click at [769, 411] on icon at bounding box center [767, 408] width 19 height 19
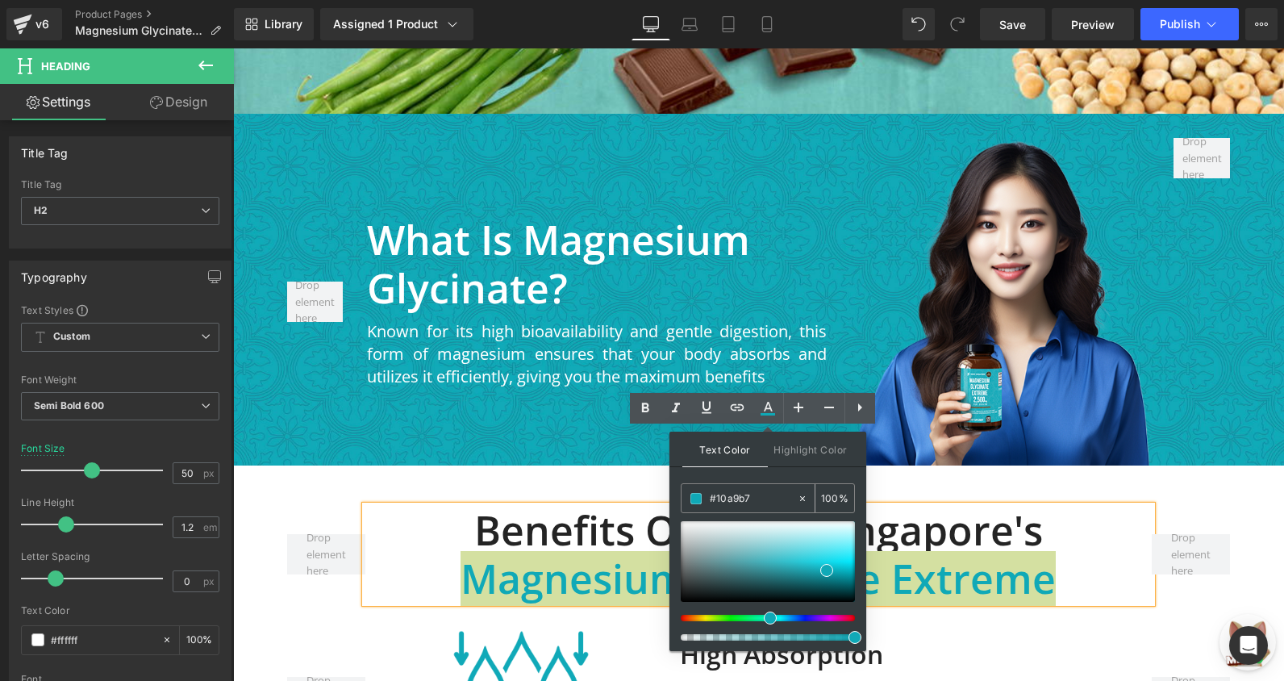
click at [742, 495] on input "#10a9b7" at bounding box center [753, 499] width 87 height 18
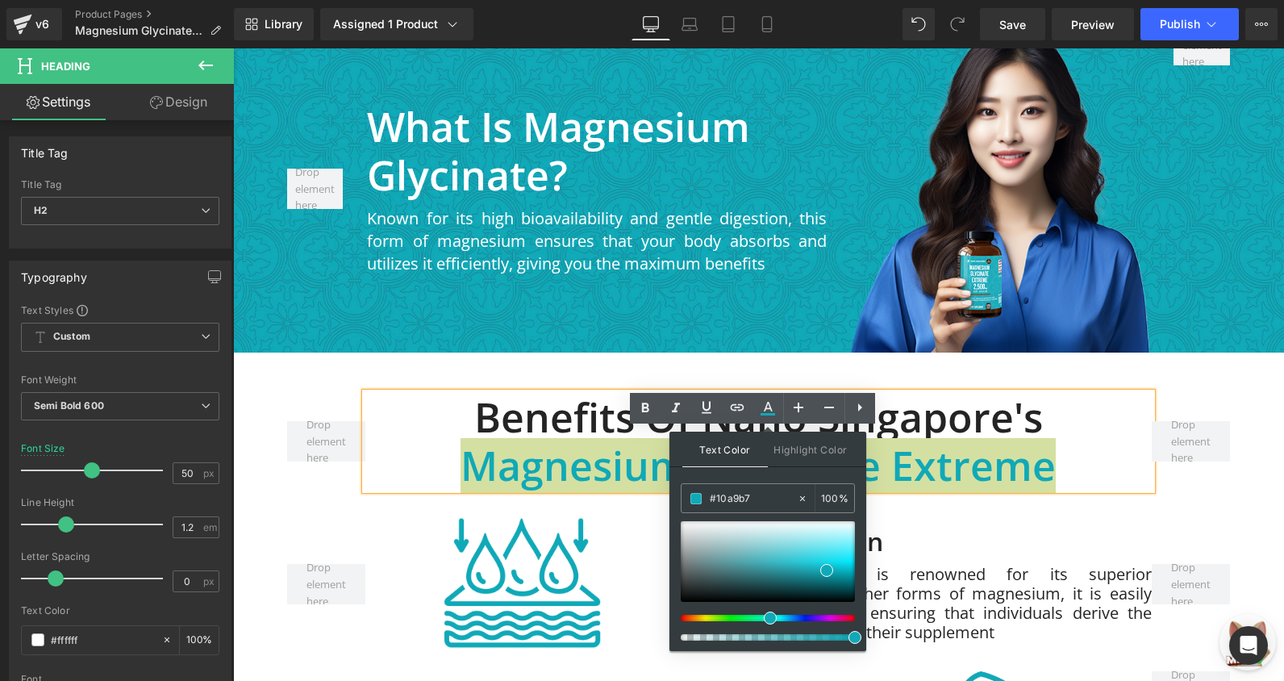
scroll to position [2017, 0]
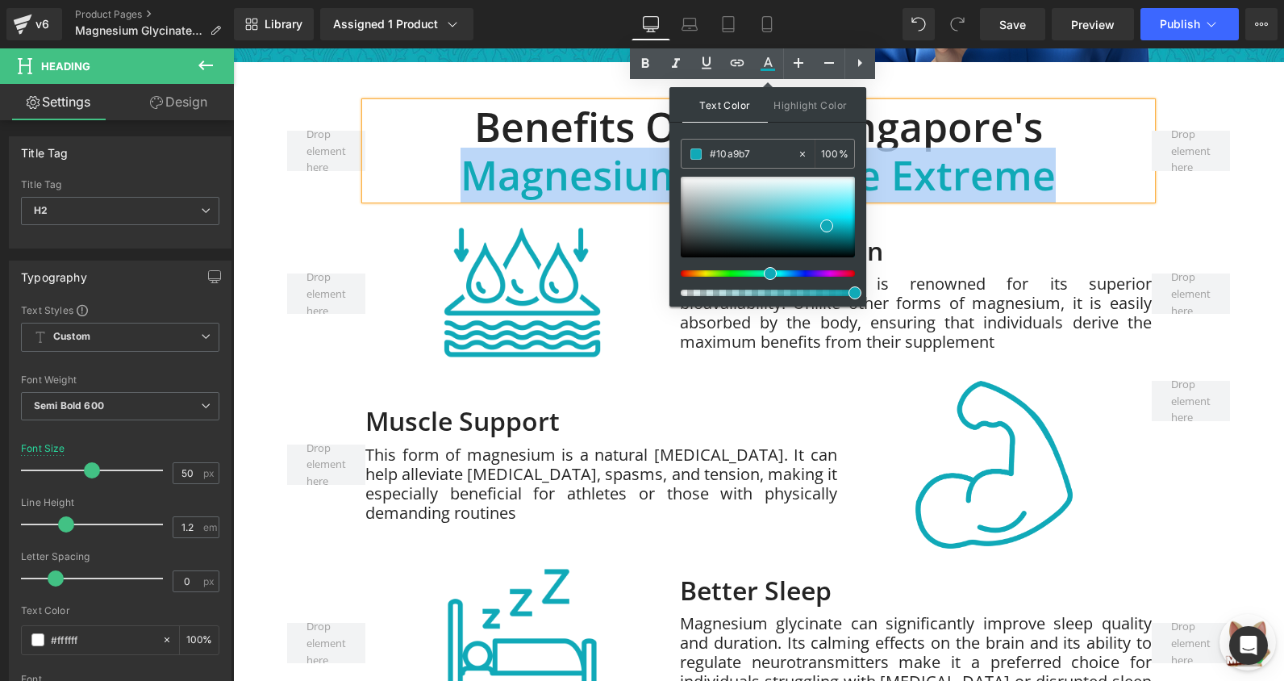
click at [1061, 273] on span "Magnesium glycinate is renowned for its superior bioavailability. Unlike other …" at bounding box center [916, 313] width 472 height 80
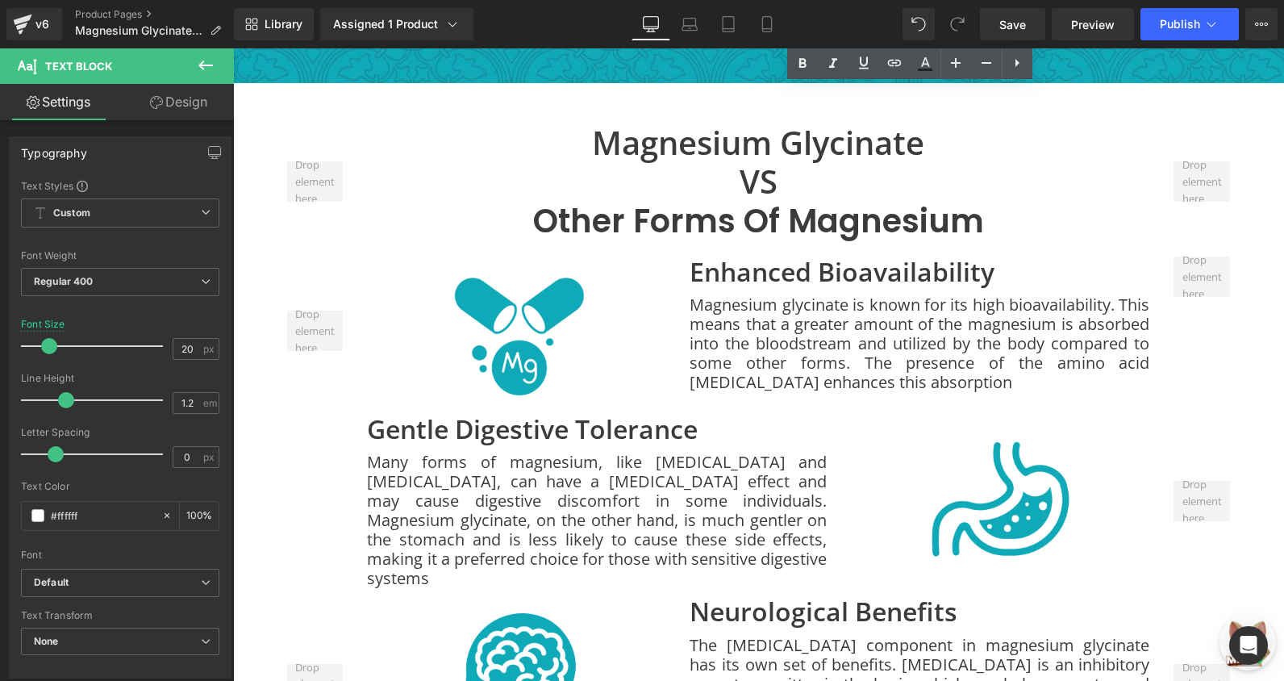
scroll to position [4115, 0]
click at [405, 286] on div at bounding box center [516, 330] width 299 height 149
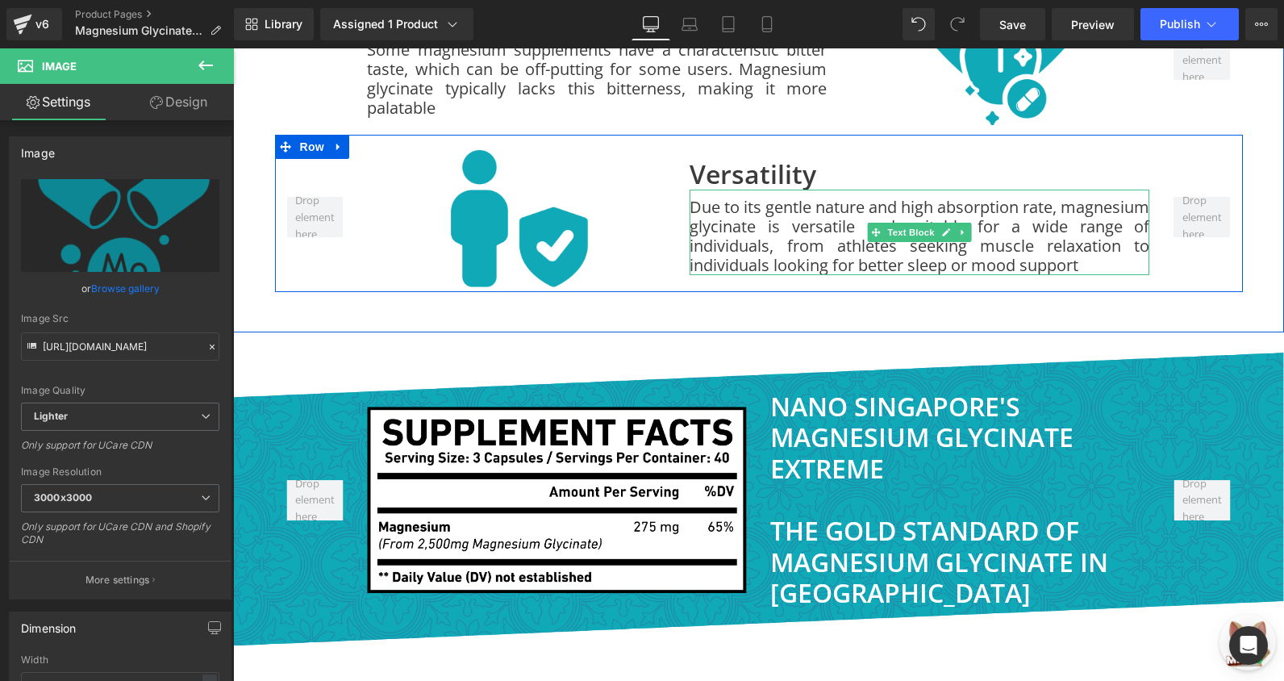
scroll to position [4921, 0]
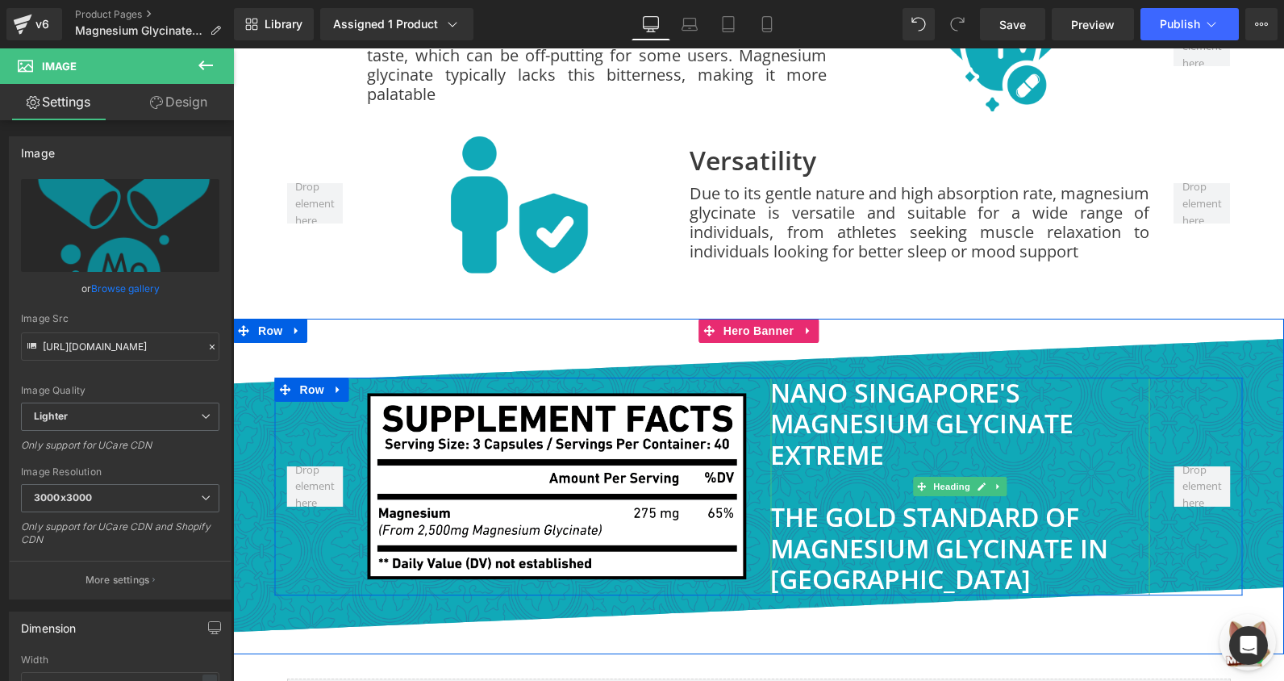
click at [812, 470] on h1 at bounding box center [959, 485] width 379 height 31
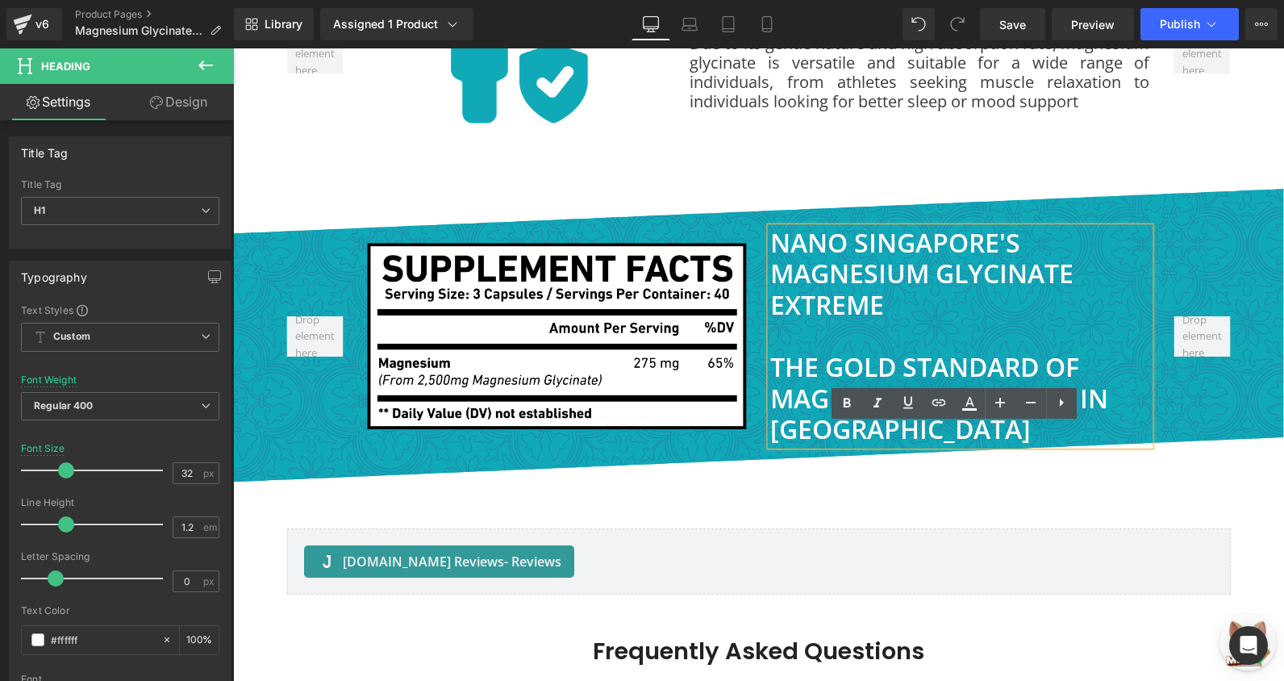
scroll to position [5083, 0]
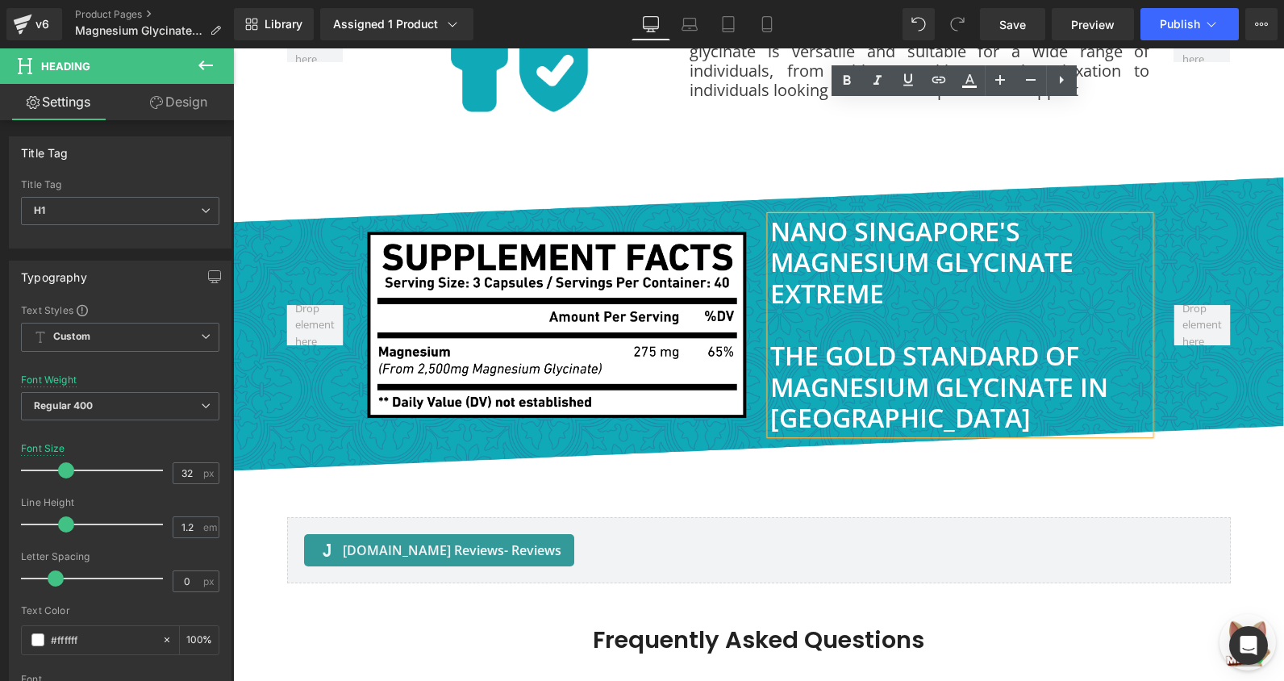
click at [1073, 360] on div "Image Nano singapore's magnesium glycinate extreme The Gold Standard of Magnesi…" at bounding box center [758, 325] width 1051 height 336
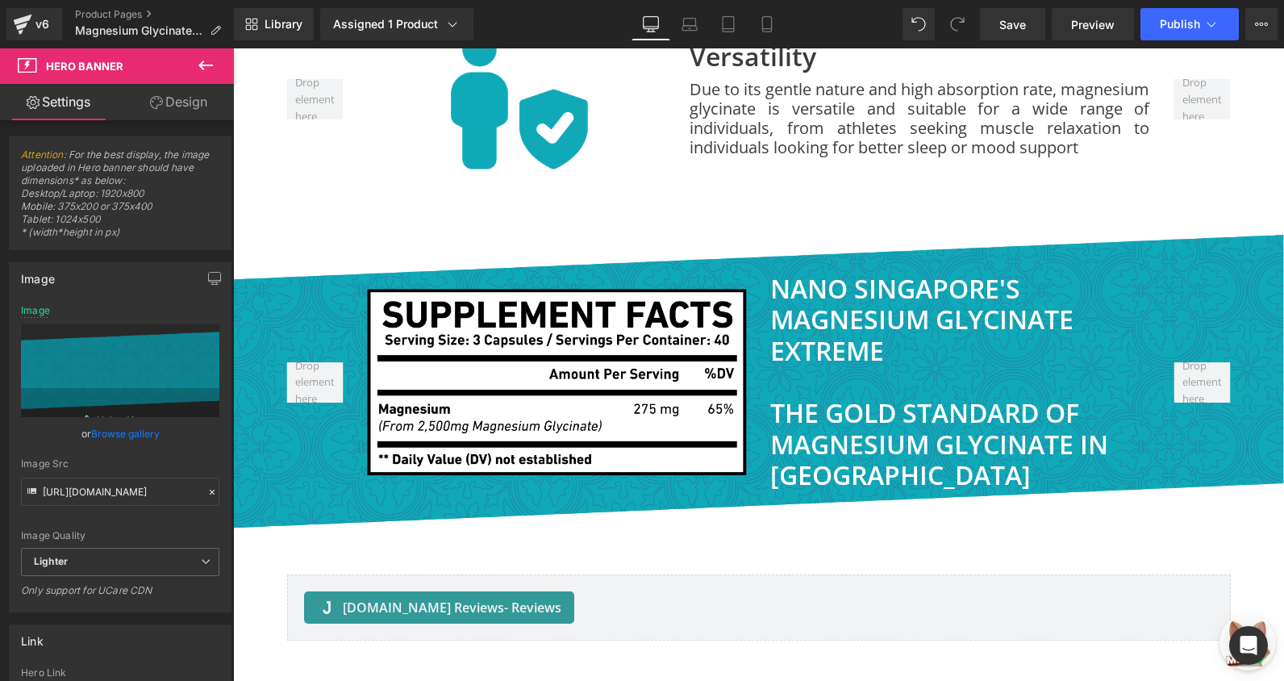
scroll to position [4921, 0]
